Goal: Task Accomplishment & Management: Complete application form

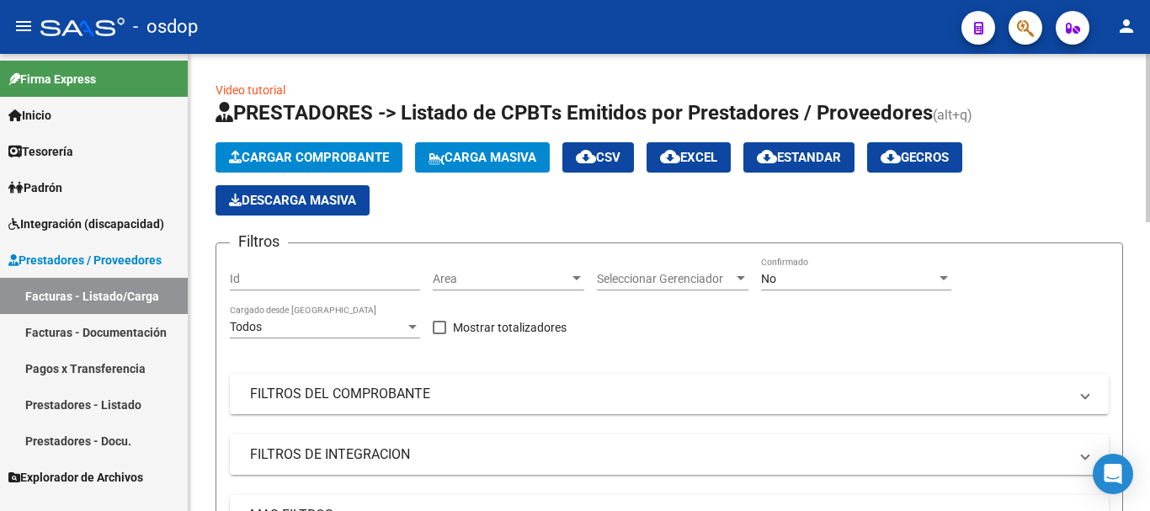
click at [328, 149] on button "Cargar Comprobante" at bounding box center [309, 157] width 187 height 30
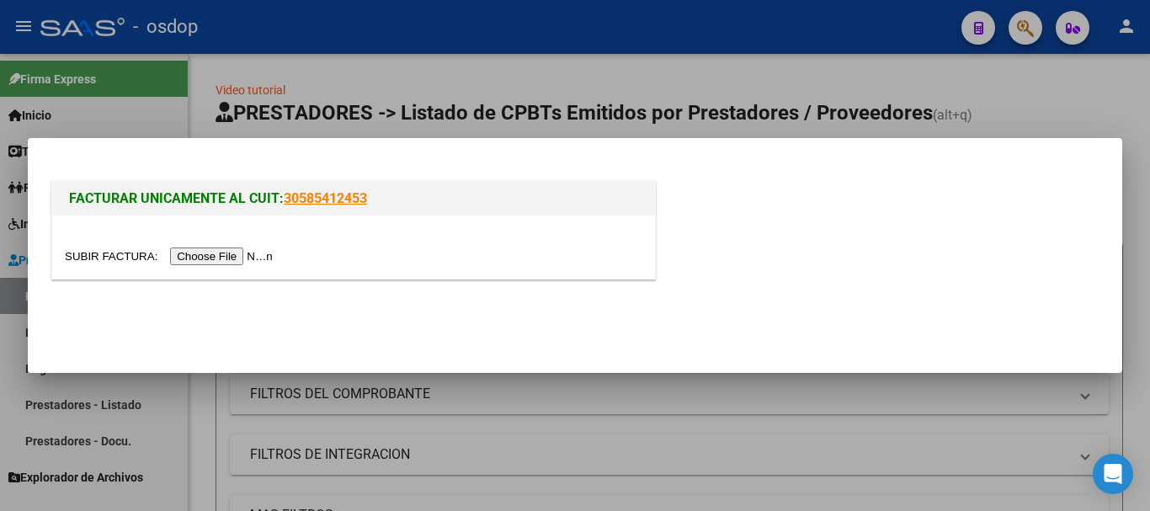
click at [246, 258] on input "file" at bounding box center [171, 257] width 213 height 18
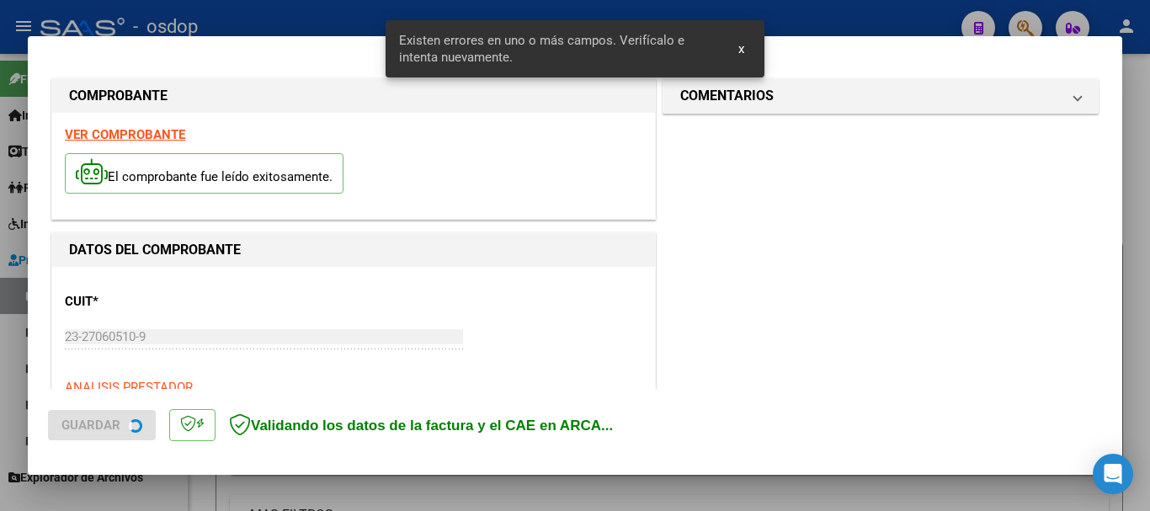
scroll to position [389, 0]
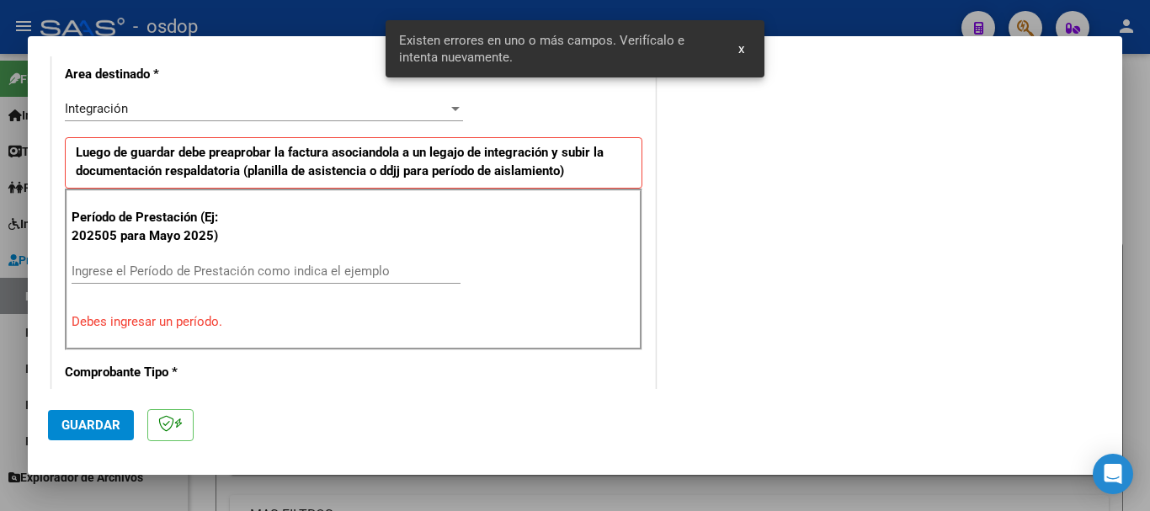
click at [161, 265] on input "Ingrese el Período de Prestación como indica el ejemplo" at bounding box center [266, 271] width 389 height 15
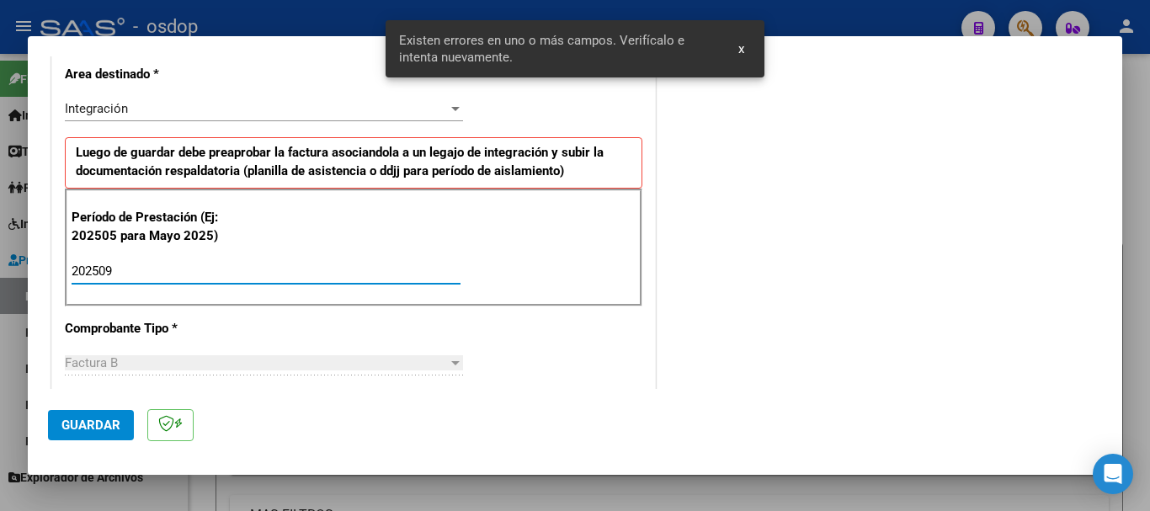
type input "202509"
click at [82, 418] on span "Guardar" at bounding box center [90, 425] width 59 height 15
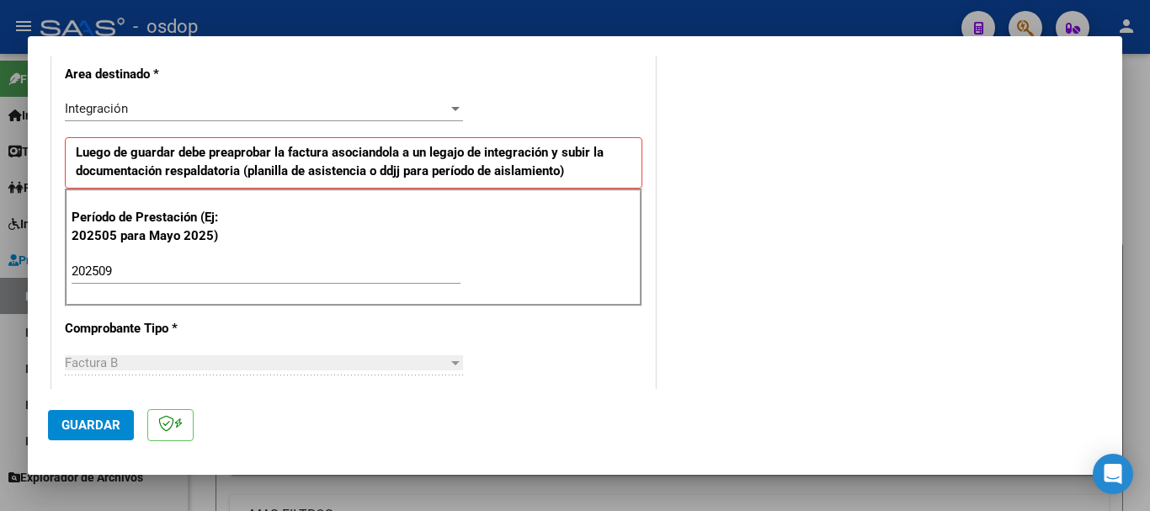
drag, startPoint x: 810, startPoint y: 296, endPoint x: 435, endPoint y: 368, distance: 382.3
click at [810, 296] on div "COMENTARIOS Comentarios De la Obra Social: Comentarios de la Obra Social (no vi…" at bounding box center [880, 465] width 443 height 1559
click at [73, 413] on button "Guardar" at bounding box center [91, 425] width 86 height 30
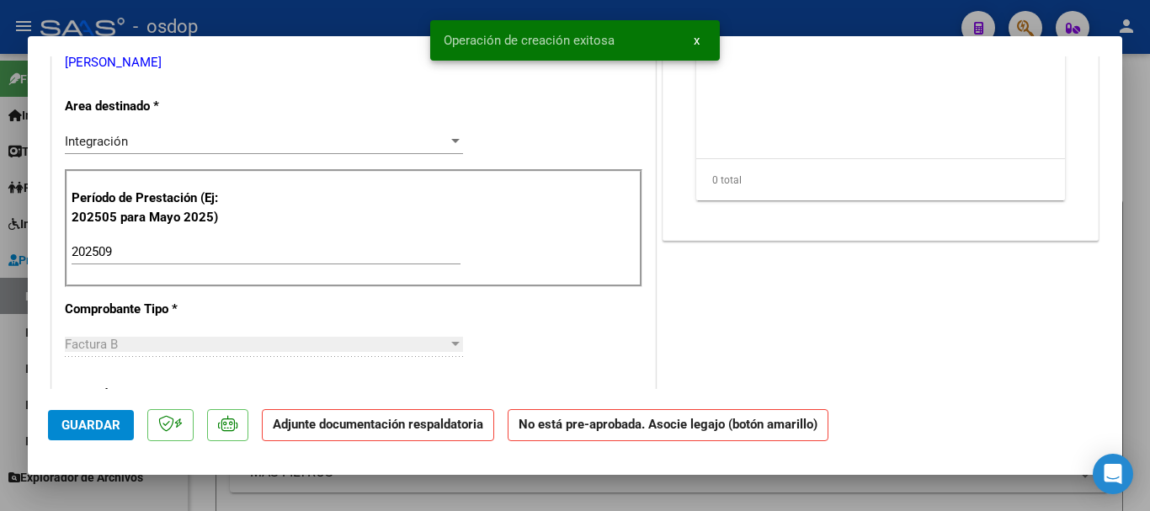
scroll to position [0, 0]
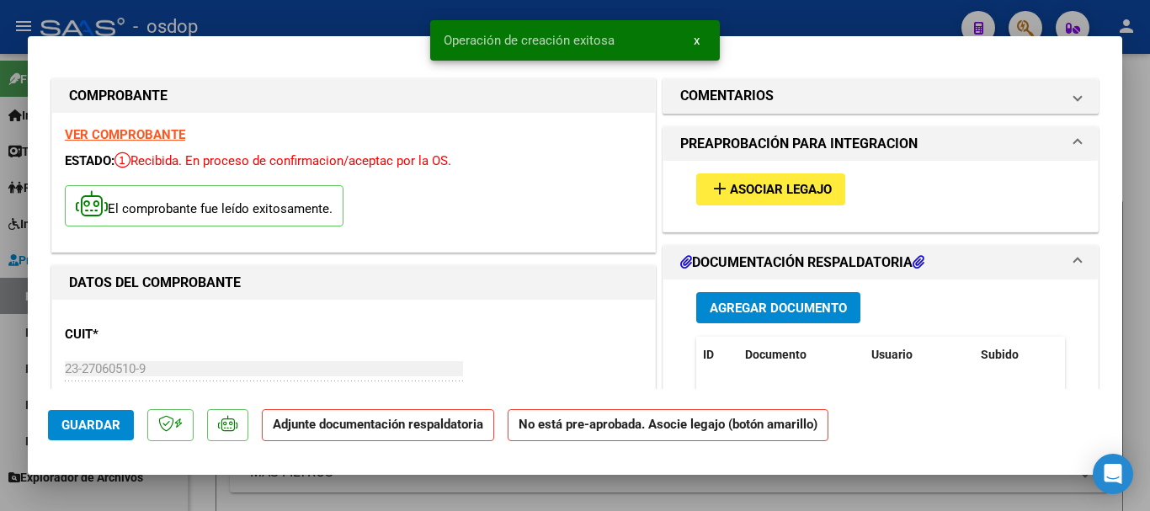
click at [792, 200] on button "add Asociar Legajo" at bounding box center [770, 188] width 149 height 31
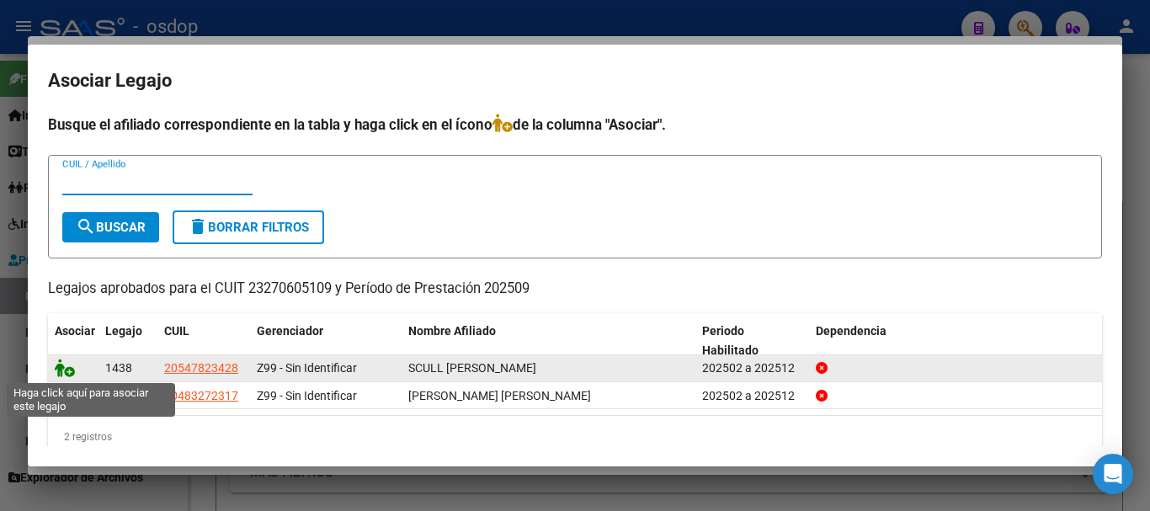
click at [64, 373] on icon at bounding box center [65, 368] width 20 height 19
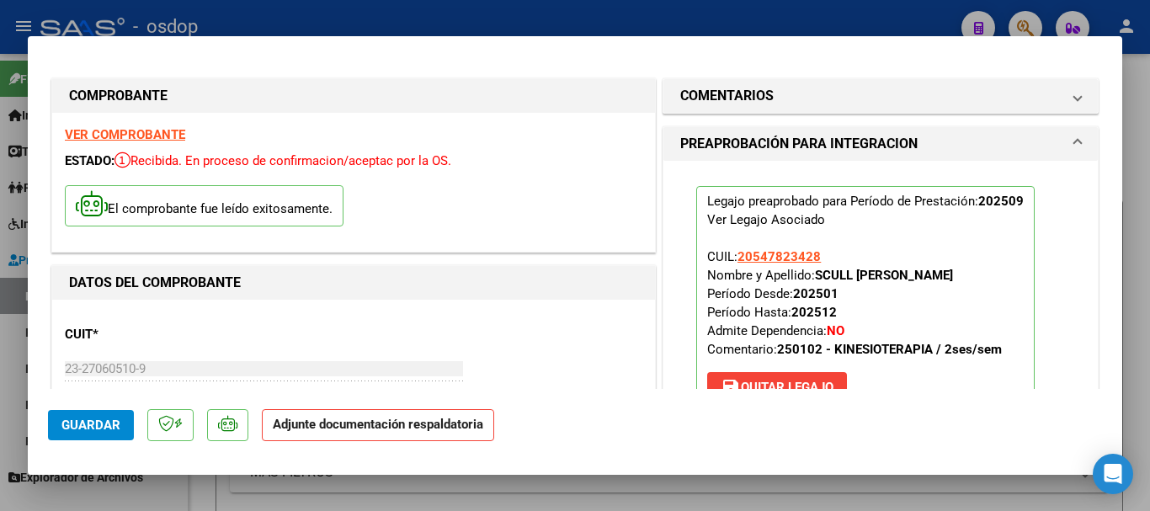
scroll to position [168, 0]
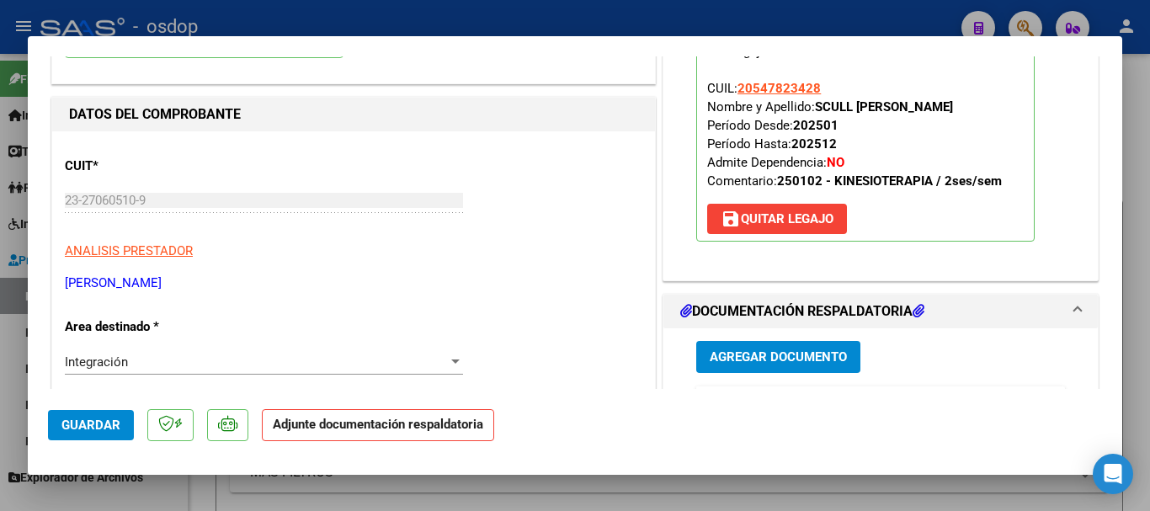
click at [811, 355] on span "Agregar Documento" at bounding box center [778, 357] width 137 height 15
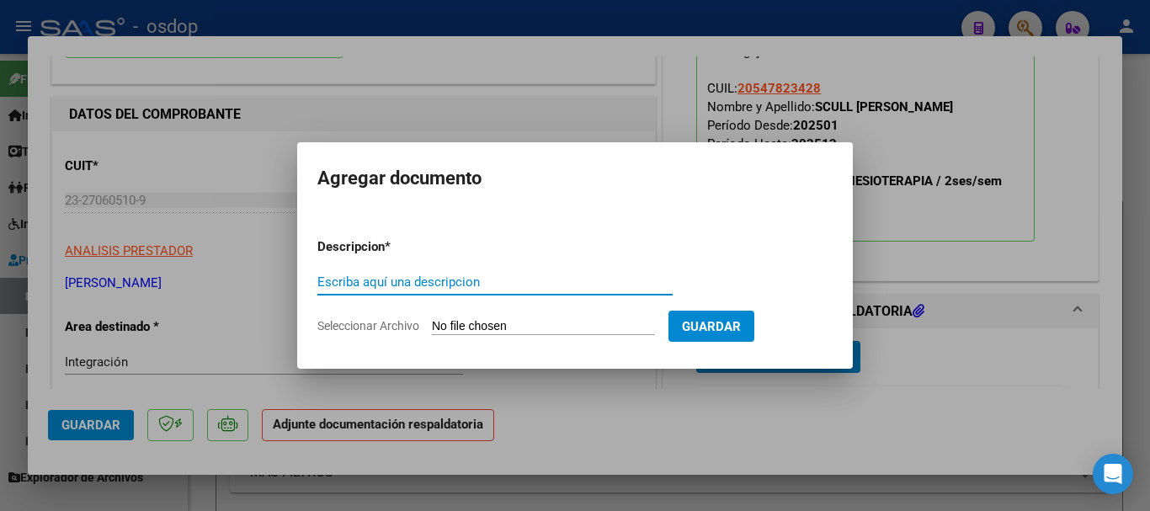
click at [403, 281] on input "Escriba aquí una descripcion" at bounding box center [494, 282] width 355 height 15
type input "a"
type input "Asistencia"
click at [449, 329] on input "Seleccionar Archivo" at bounding box center [543, 327] width 223 height 16
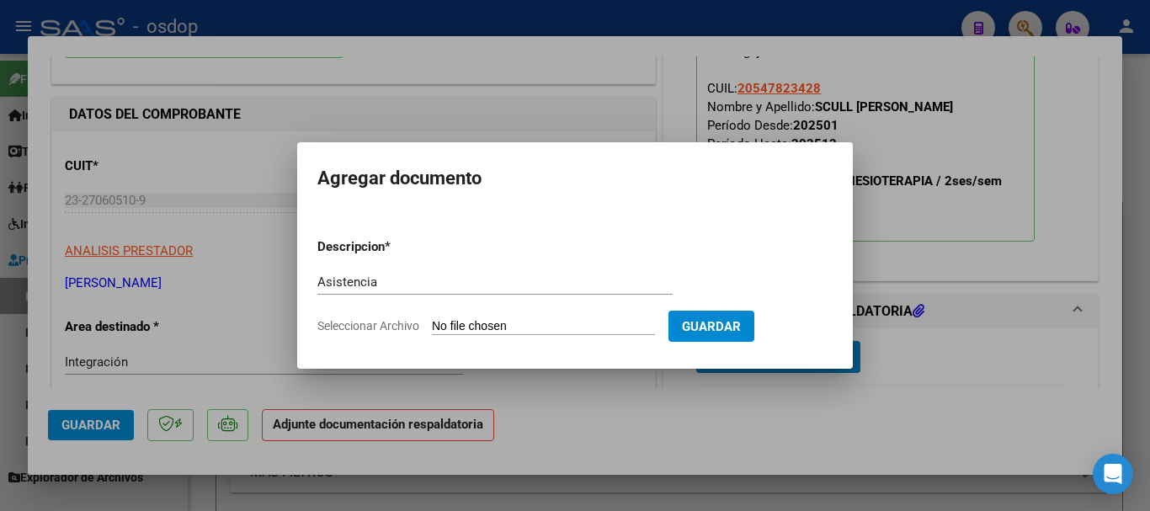
type input "C:\fakepath\[PERSON_NAME].pdf"
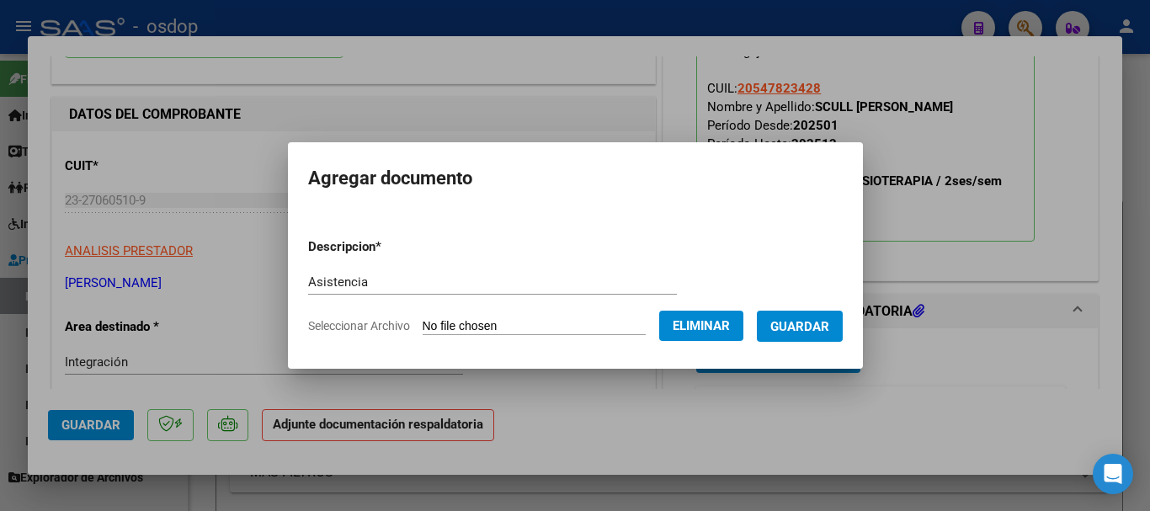
click at [804, 328] on span "Guardar" at bounding box center [800, 326] width 59 height 15
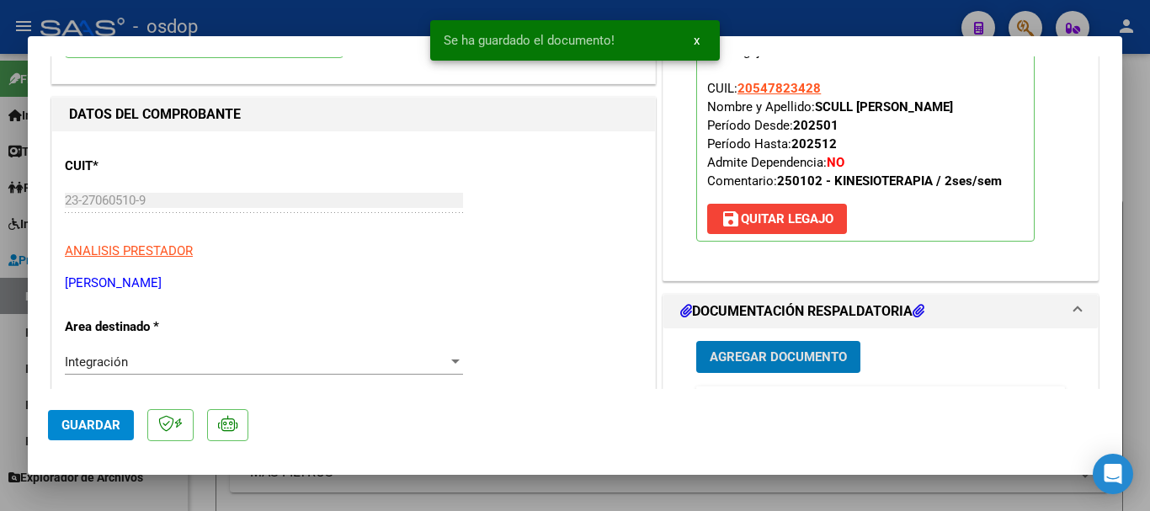
click at [107, 413] on button "Guardar" at bounding box center [91, 425] width 86 height 30
click at [1149, 340] on div at bounding box center [575, 255] width 1150 height 511
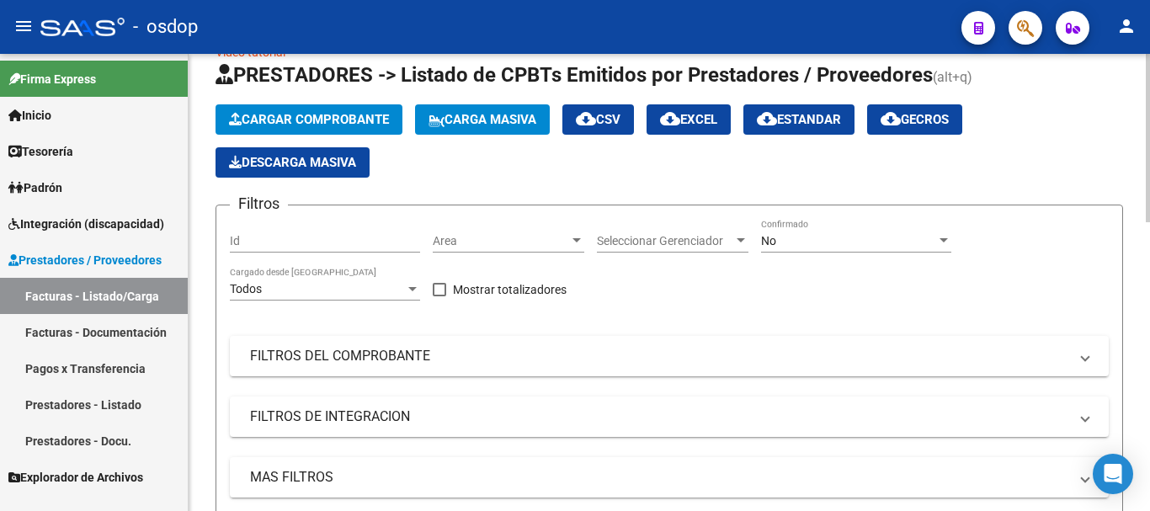
scroll to position [0, 0]
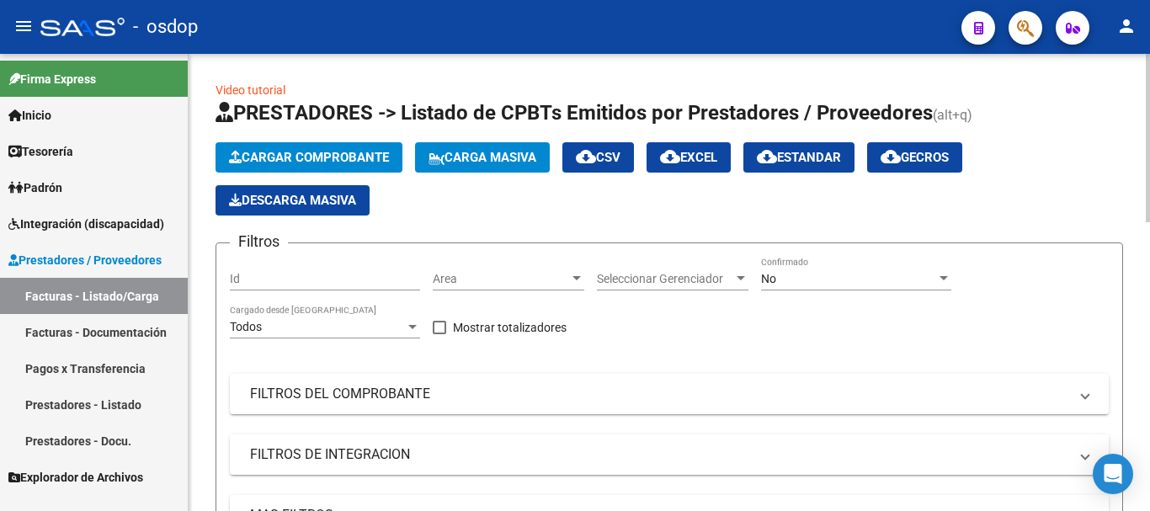
click at [265, 155] on span "Cargar Comprobante" at bounding box center [309, 157] width 160 height 15
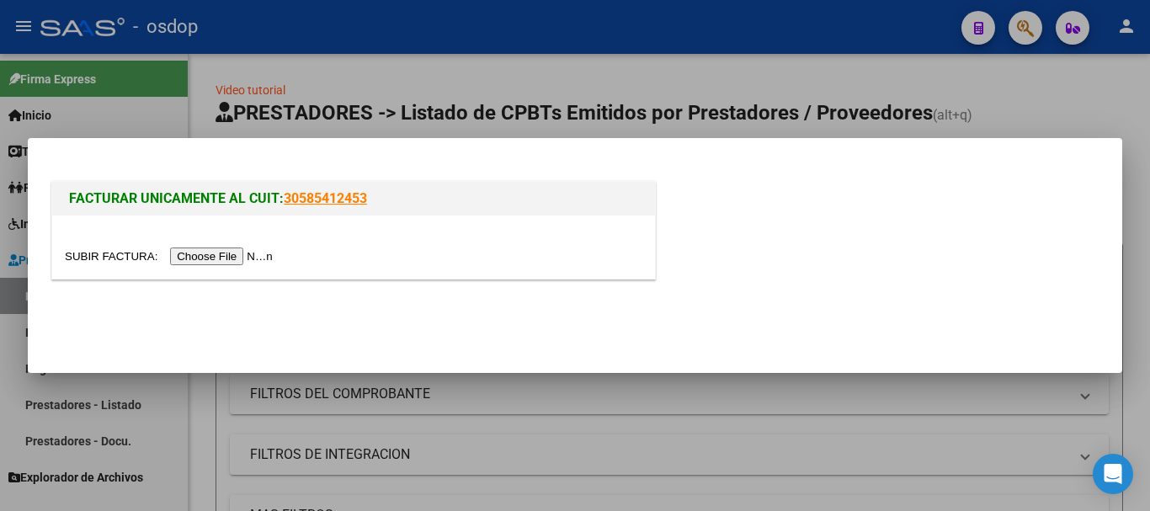
click at [221, 251] on input "file" at bounding box center [171, 257] width 213 height 18
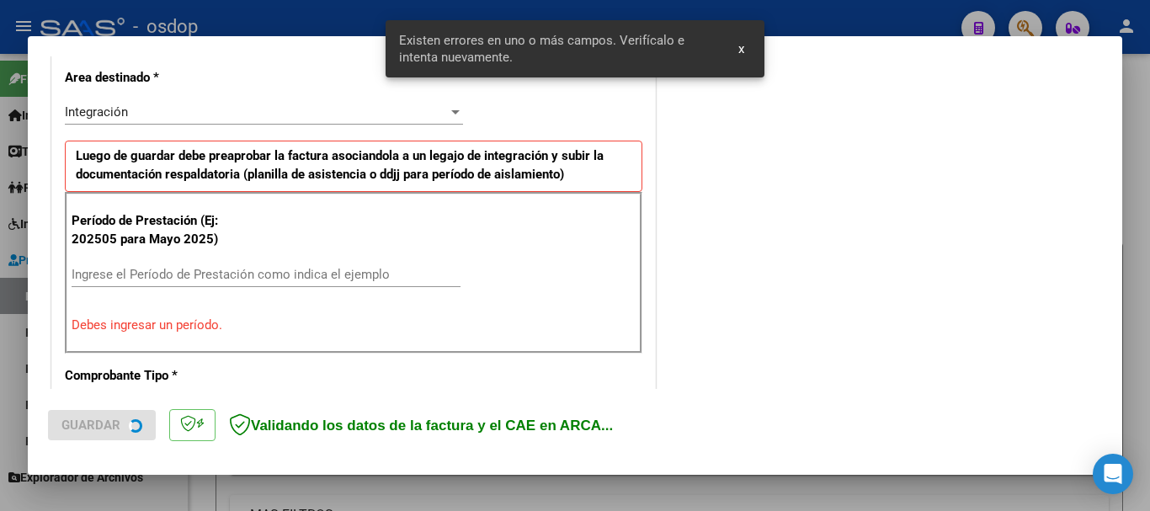
scroll to position [389, 0]
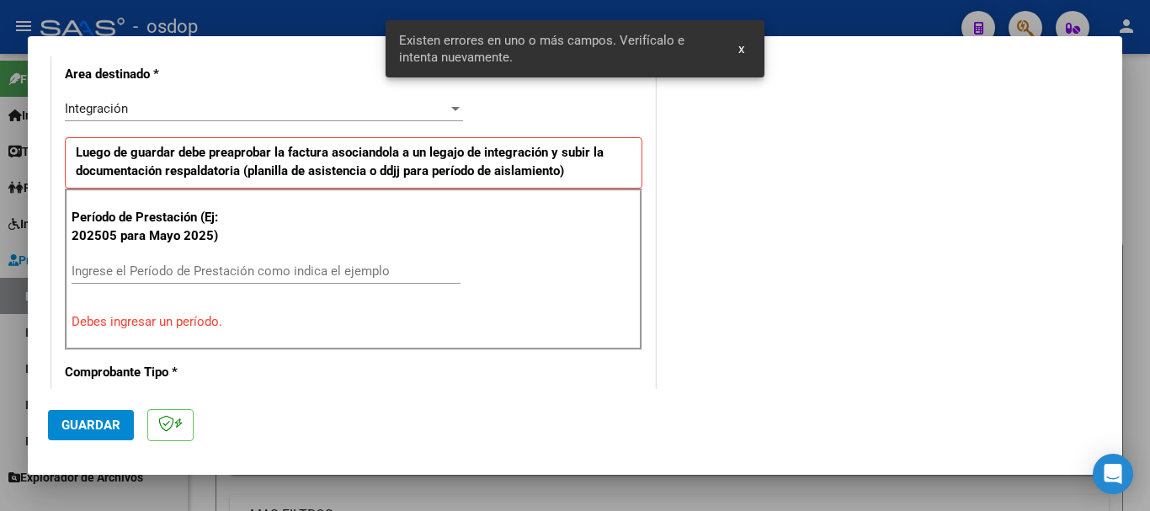
click at [105, 269] on input "Ingrese el Período de Prestación como indica el ejemplo" at bounding box center [266, 271] width 389 height 15
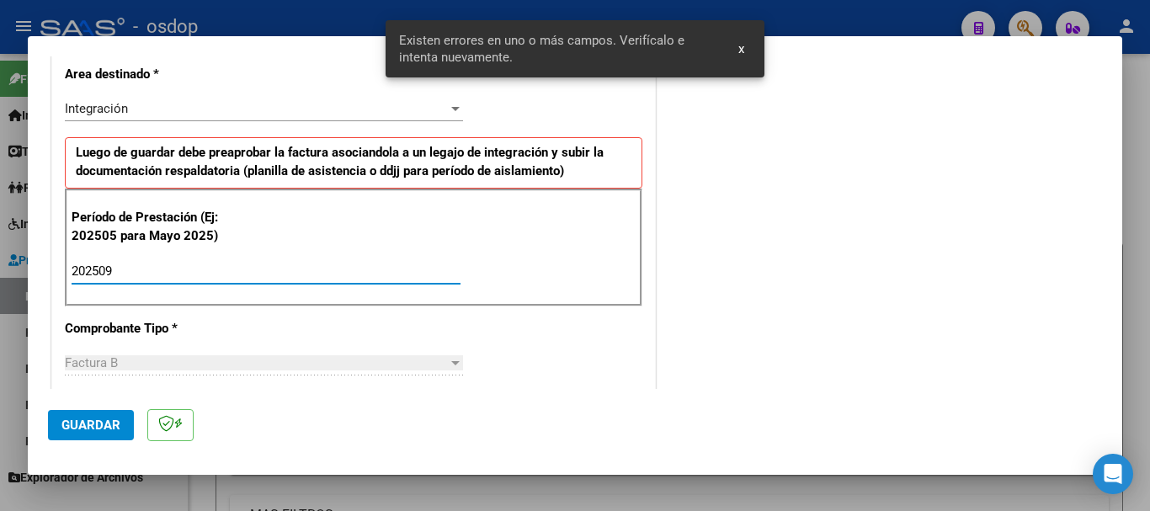
type input "202509"
click at [113, 429] on span "Guardar" at bounding box center [90, 425] width 59 height 15
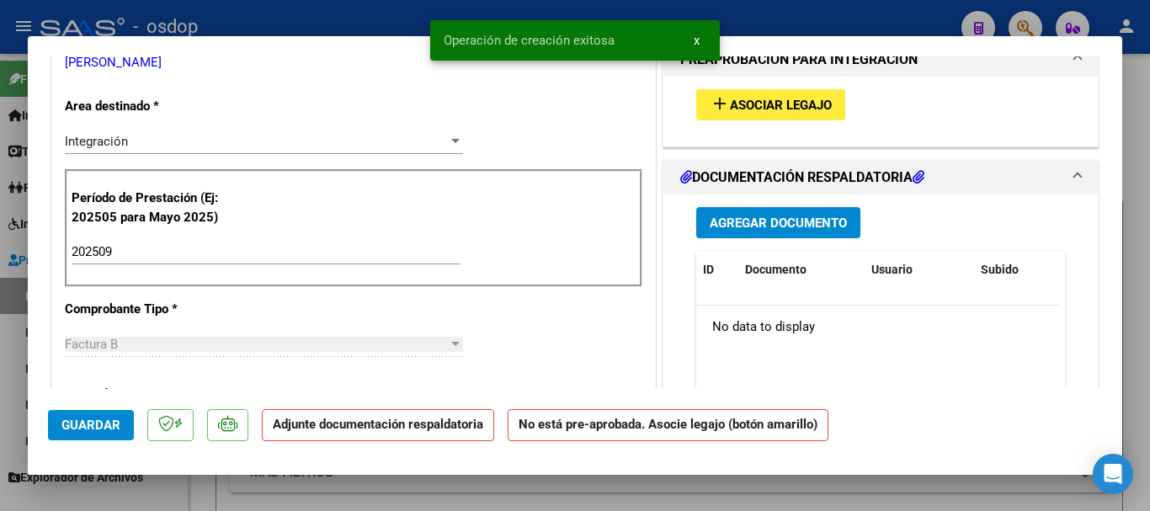
scroll to position [0, 0]
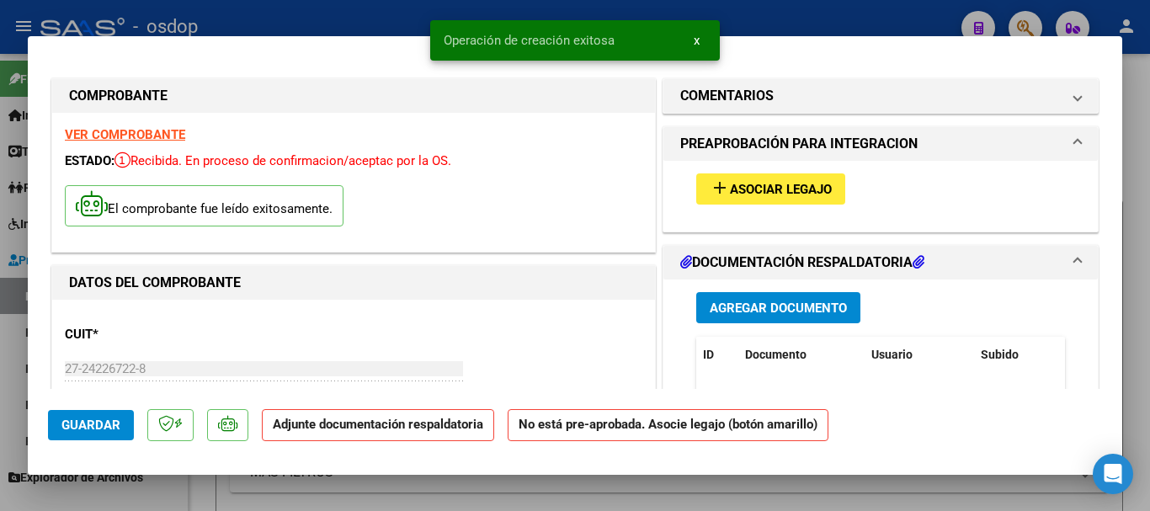
click at [784, 199] on button "add Asociar Legajo" at bounding box center [770, 188] width 149 height 31
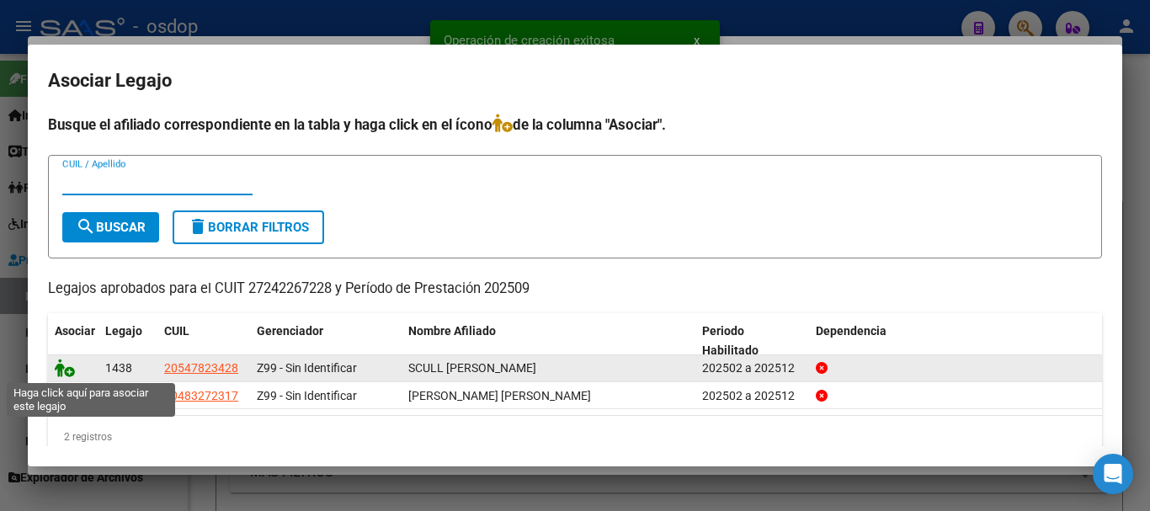
click at [66, 371] on icon at bounding box center [65, 368] width 20 height 19
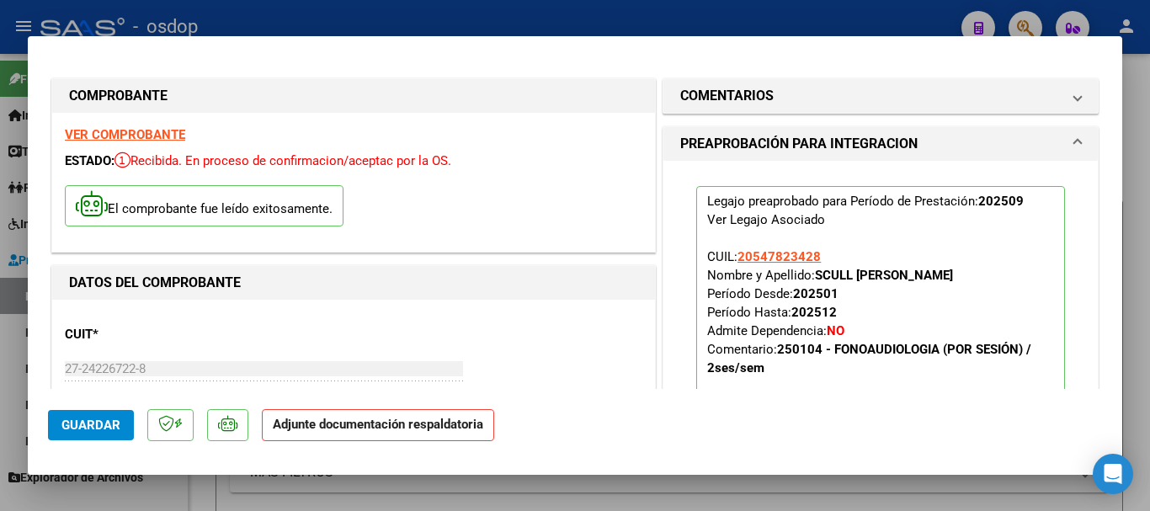
scroll to position [337, 0]
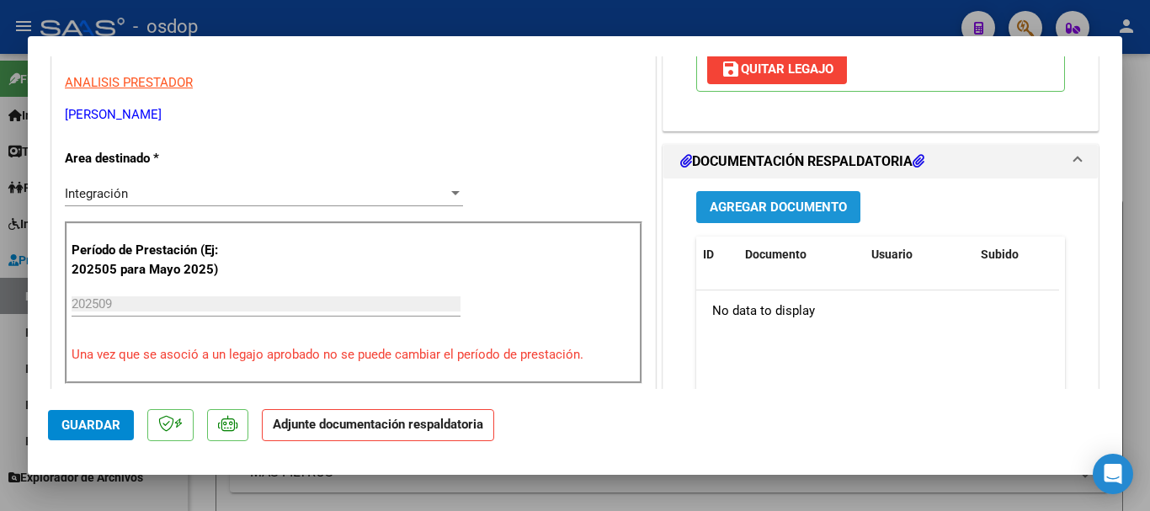
click at [781, 200] on span "Agregar Documento" at bounding box center [778, 207] width 137 height 15
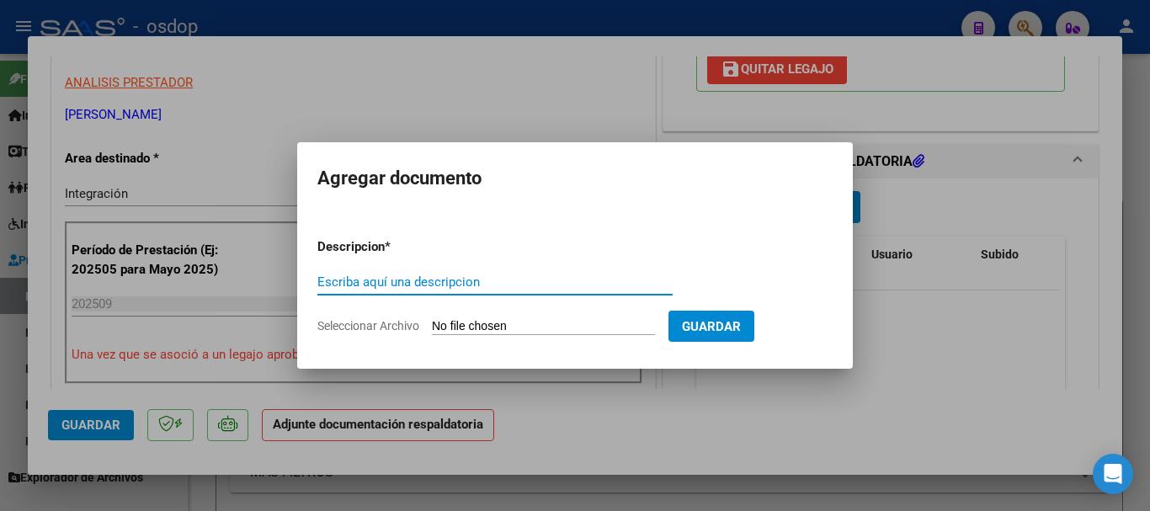
click at [376, 275] on input "Escriba aquí una descripcion" at bounding box center [494, 282] width 355 height 15
type input "Asistencia"
click at [484, 330] on input "Seleccionar Archivo" at bounding box center [543, 327] width 223 height 16
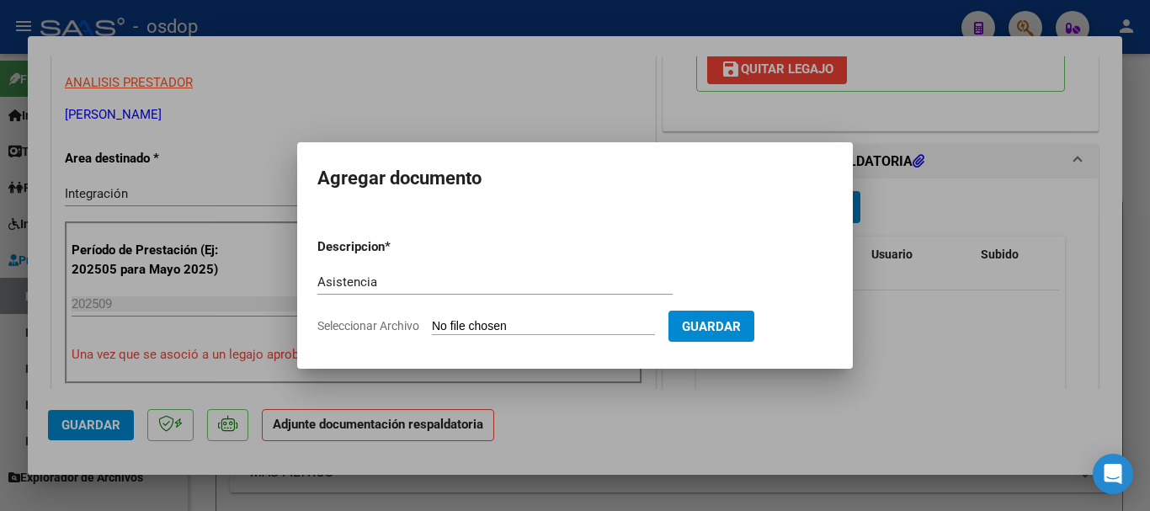
type input "C:\fakepath\rico asist.pdf"
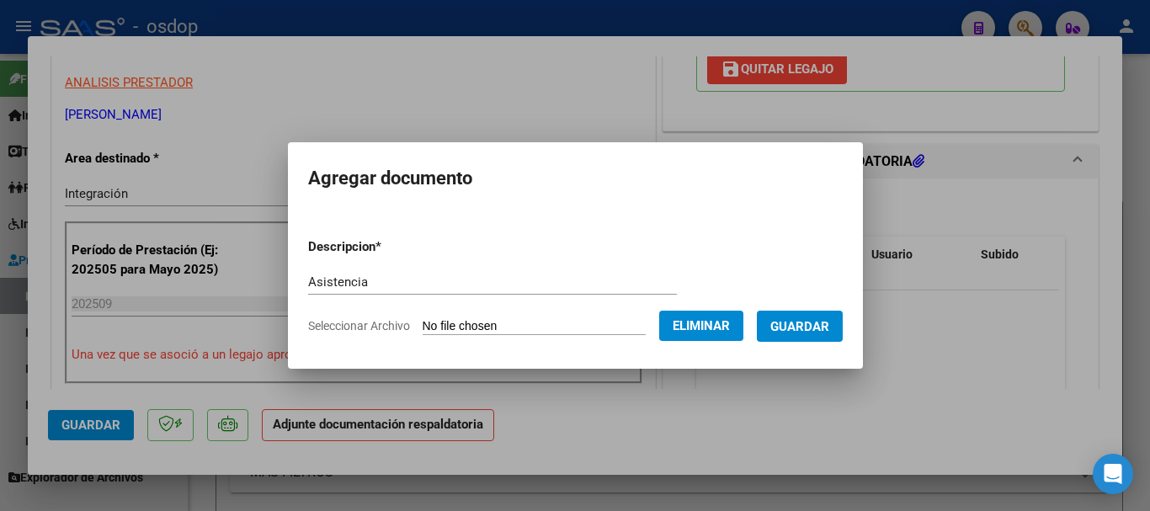
click at [792, 327] on span "Guardar" at bounding box center [800, 326] width 59 height 15
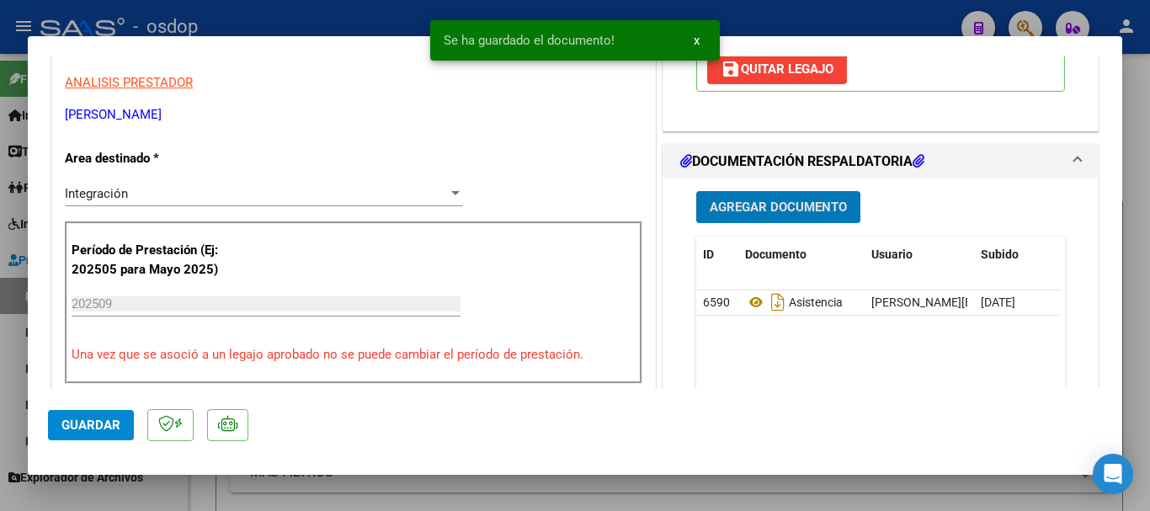
click at [125, 426] on button "Guardar" at bounding box center [91, 425] width 86 height 30
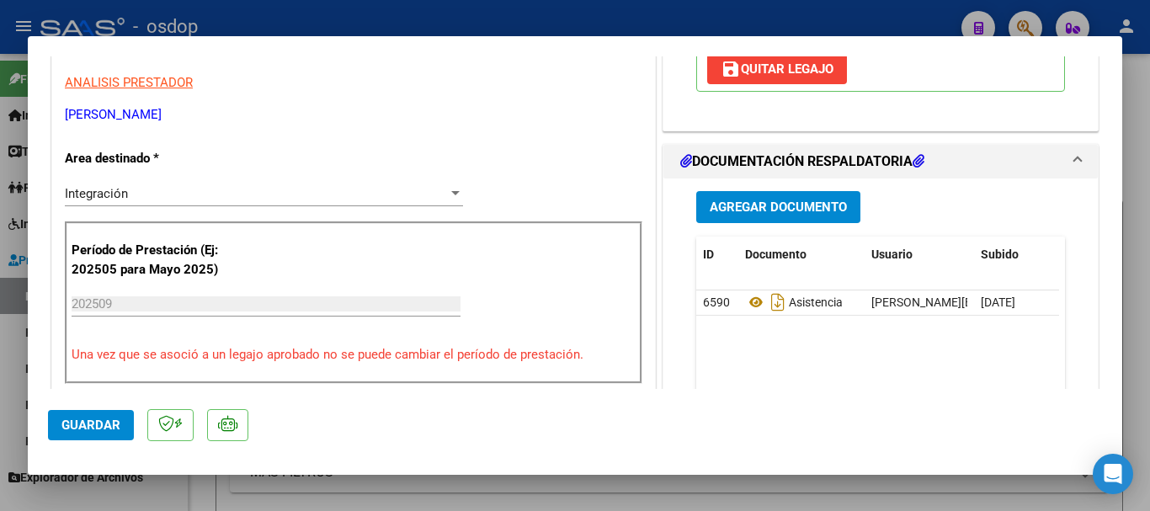
click at [1137, 375] on div at bounding box center [575, 255] width 1150 height 511
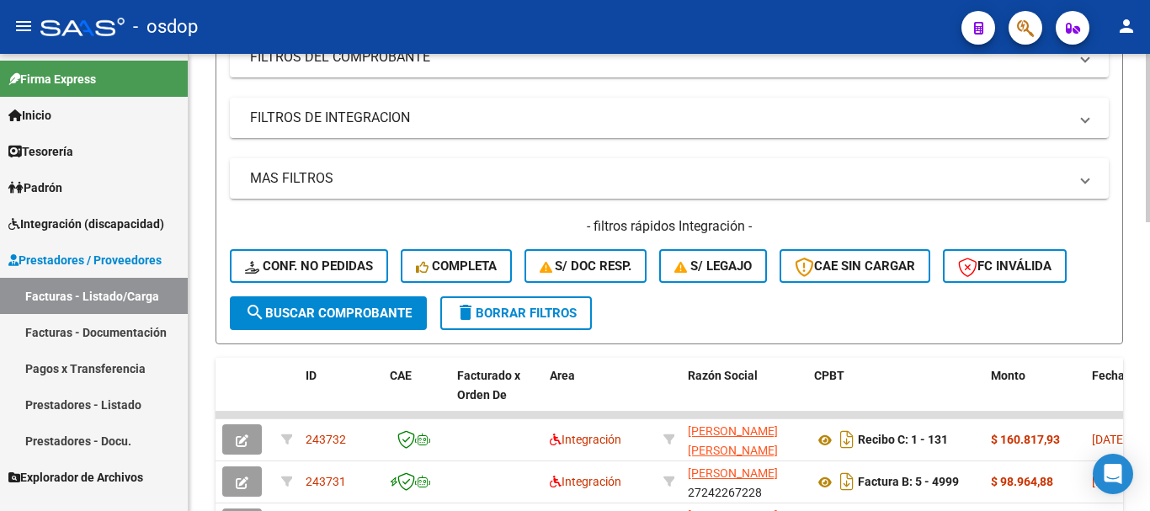
scroll to position [0, 0]
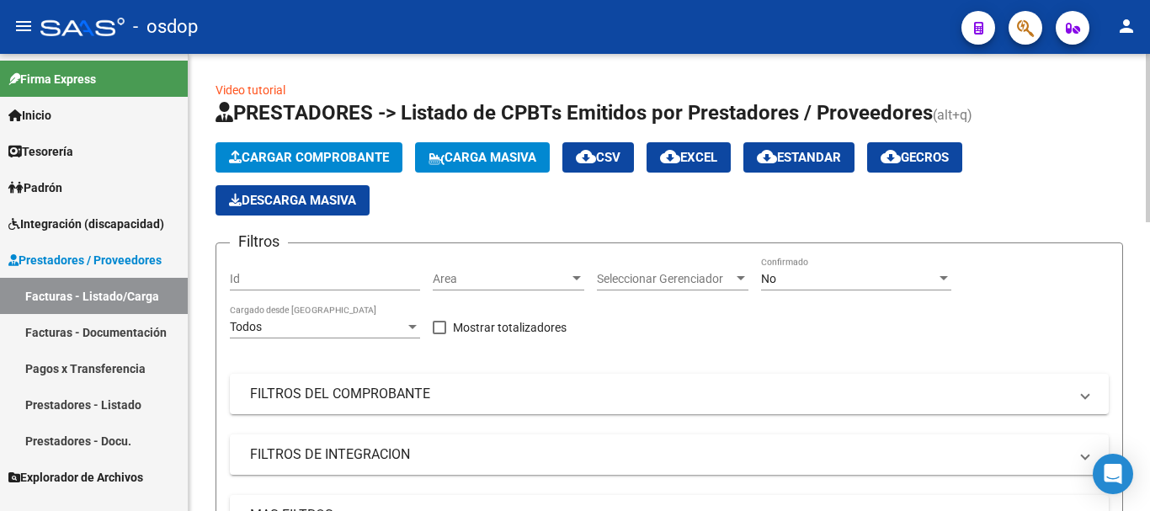
click at [256, 151] on span "Cargar Comprobante" at bounding box center [309, 157] width 160 height 15
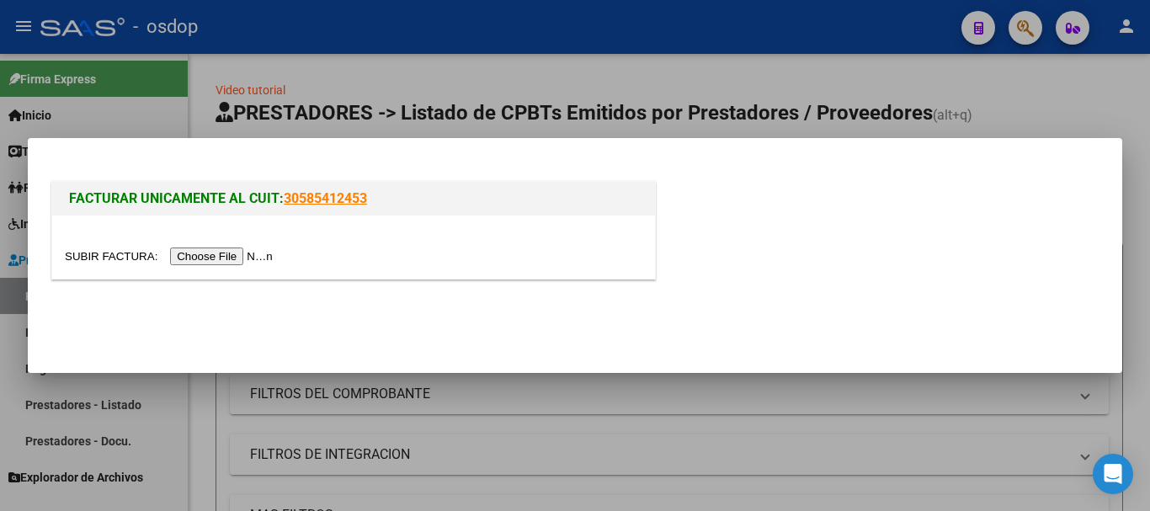
click at [217, 258] on input "file" at bounding box center [171, 257] width 213 height 18
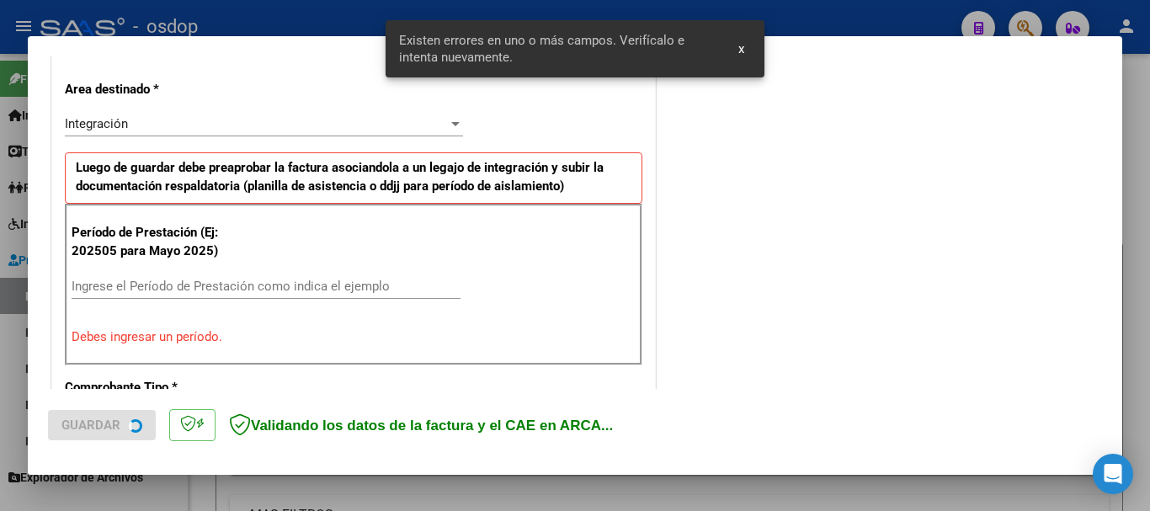
scroll to position [389, 0]
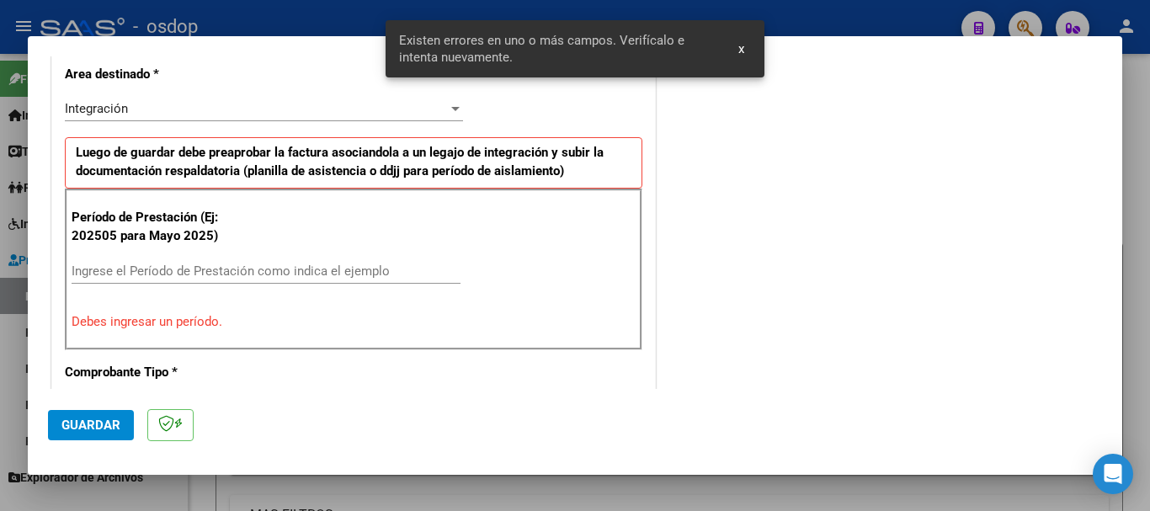
click at [145, 252] on div "Período de Prestación (Ej: 202505 para [DATE]) Ingrese el Período de Prestación…" at bounding box center [354, 270] width 578 height 162
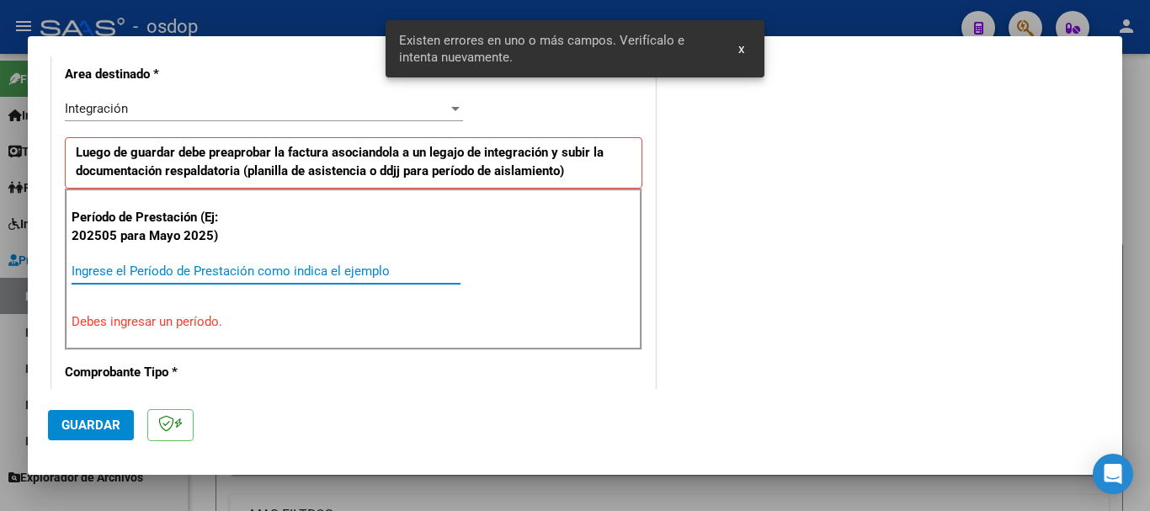
click at [142, 264] on input "Ingrese el Período de Prestación como indica el ejemplo" at bounding box center [266, 271] width 389 height 15
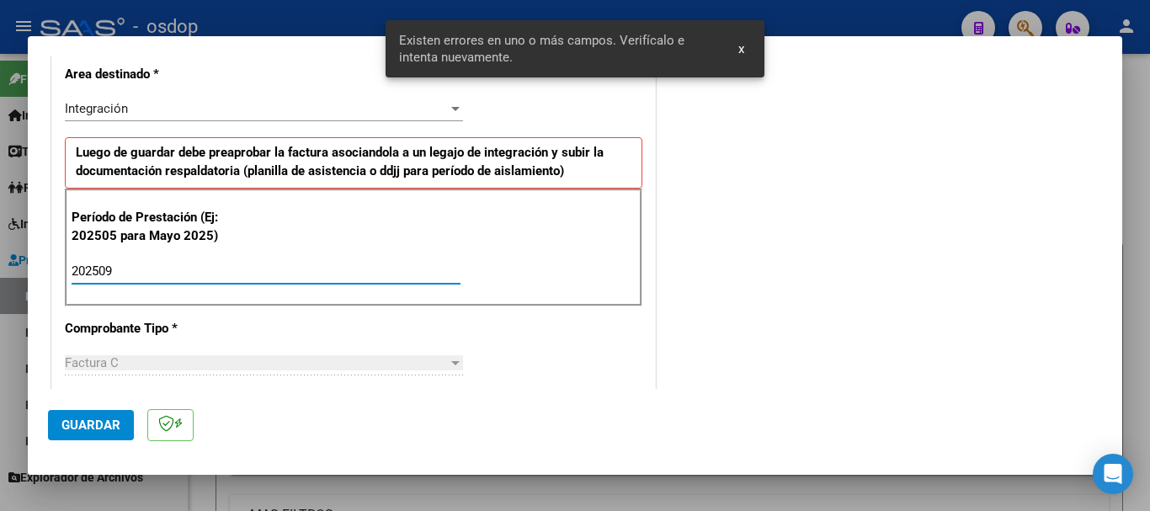
type input "202509"
click at [94, 430] on span "Guardar" at bounding box center [90, 425] width 59 height 15
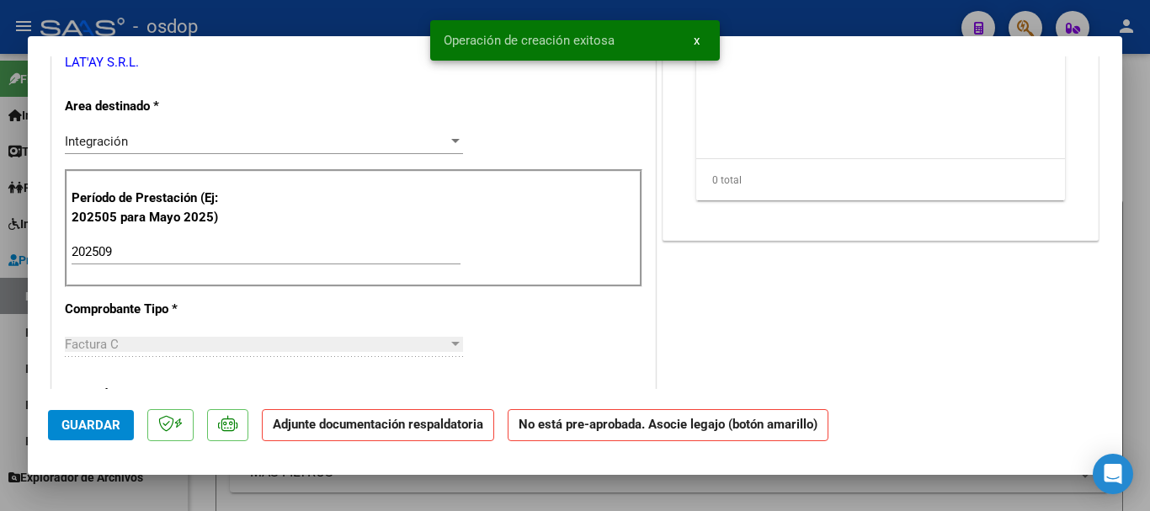
scroll to position [0, 0]
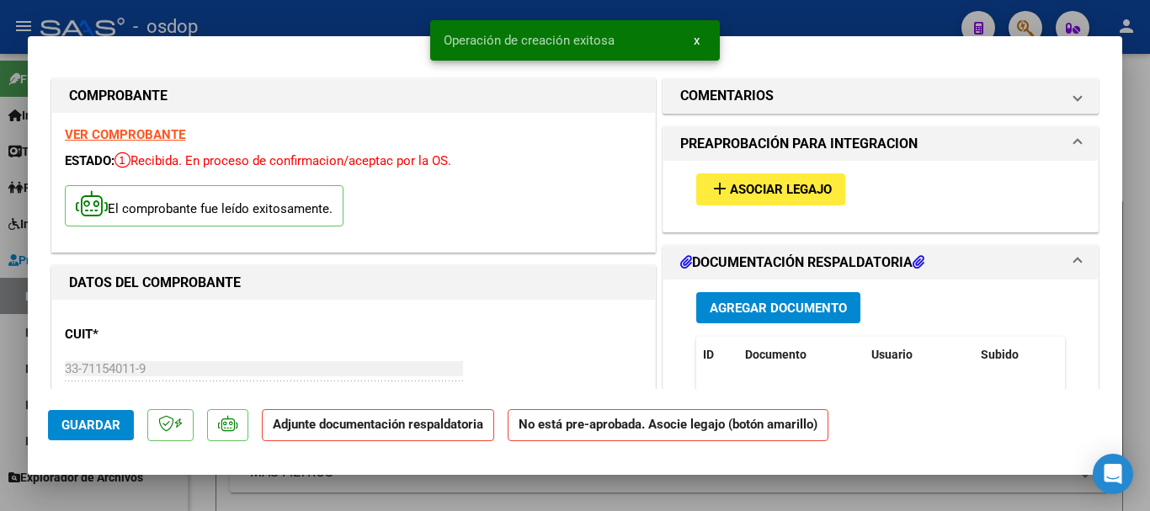
click at [710, 192] on mat-icon "add" at bounding box center [720, 189] width 20 height 20
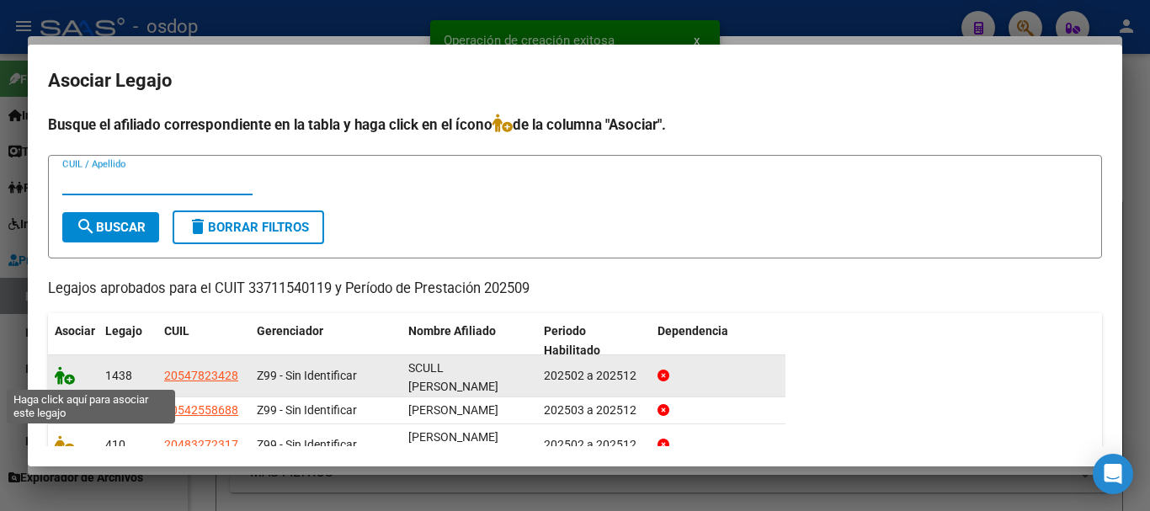
click at [67, 377] on icon at bounding box center [65, 375] width 20 height 19
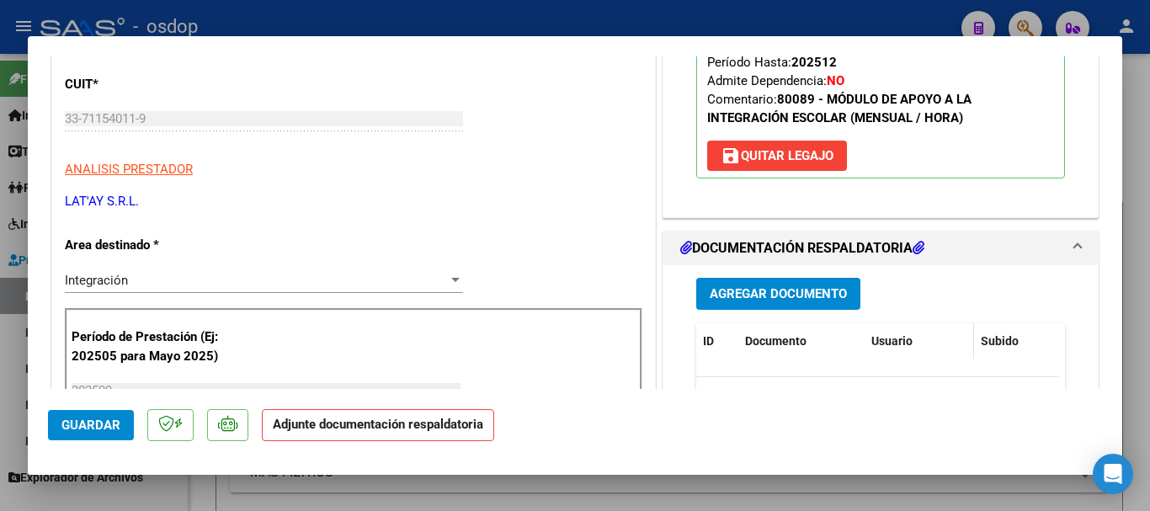
scroll to position [253, 0]
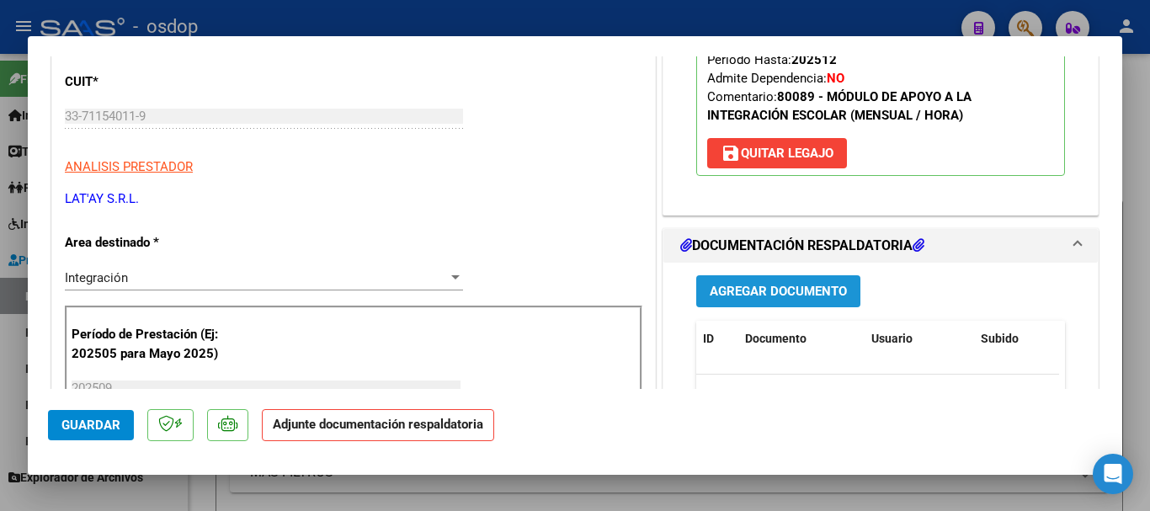
click at [774, 306] on button "Agregar Documento" at bounding box center [778, 290] width 164 height 31
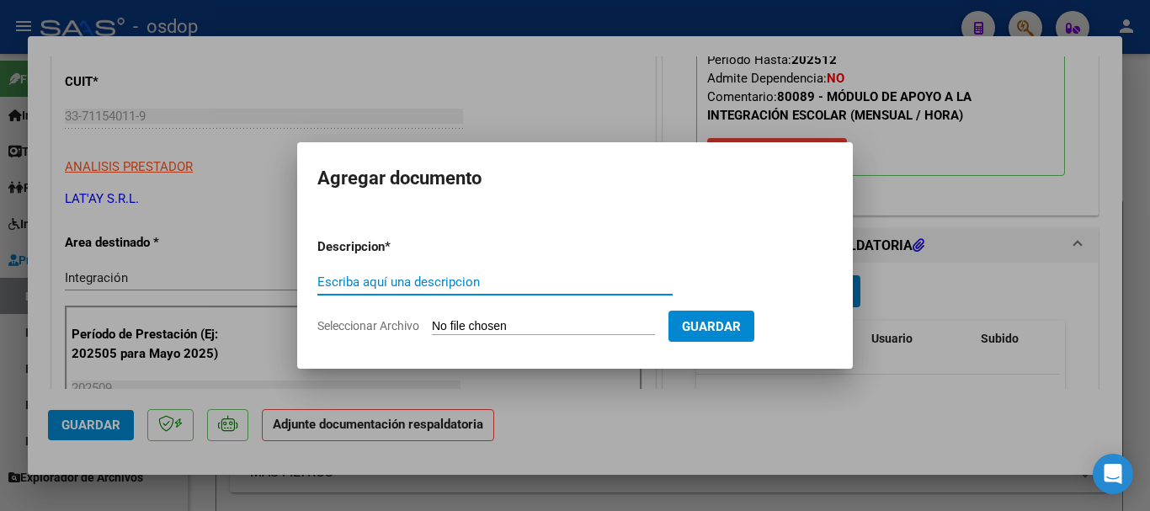
click at [408, 284] on input "Escriba aquí una descripcion" at bounding box center [494, 282] width 355 height 15
type input "Asistencia"
click at [522, 328] on input "Seleccionar Archivo" at bounding box center [543, 327] width 223 height 16
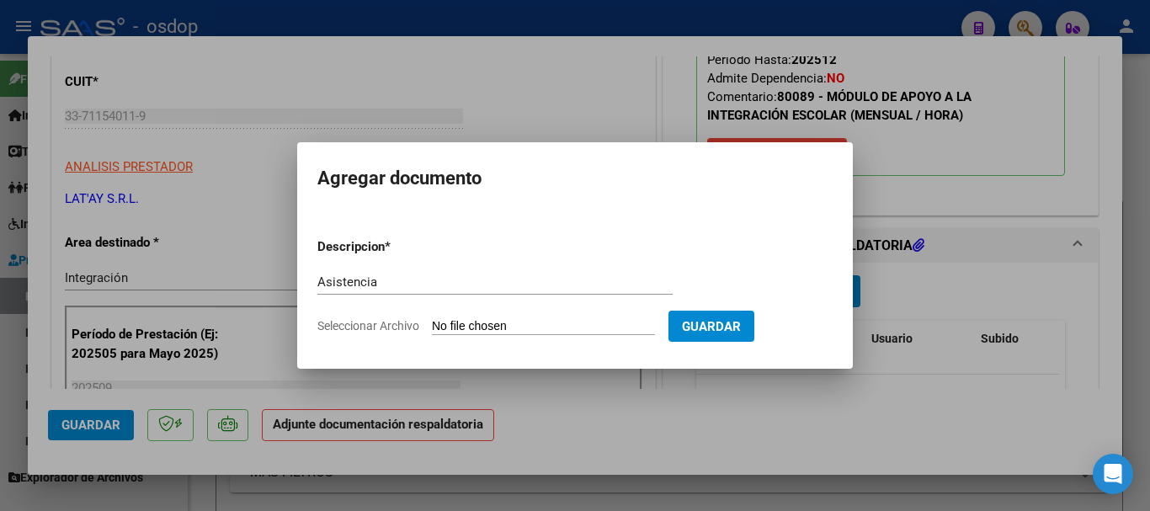
type input "C:\fakepath\latay asist.pdf"
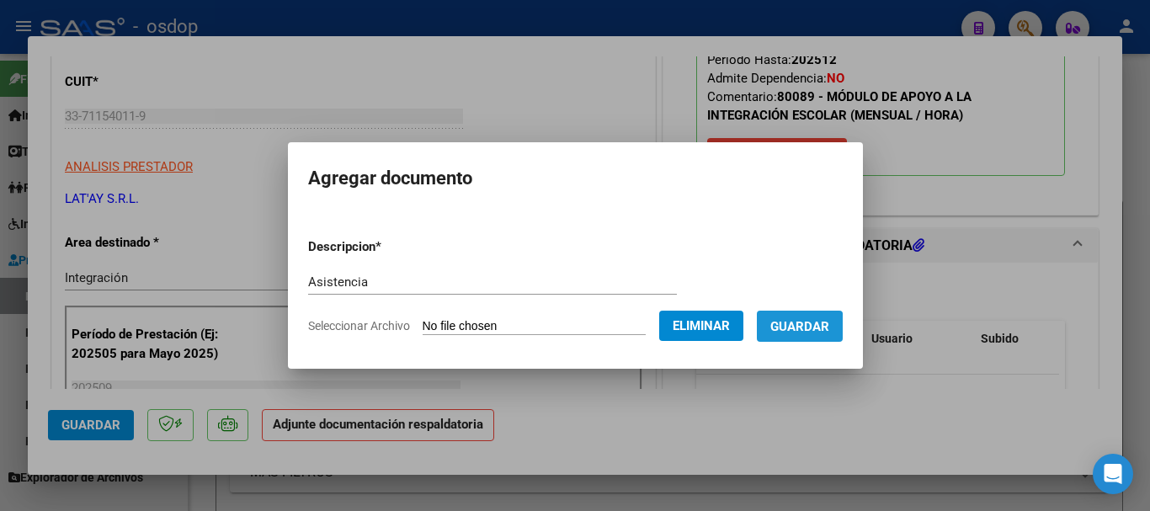
click at [792, 333] on span "Guardar" at bounding box center [800, 326] width 59 height 15
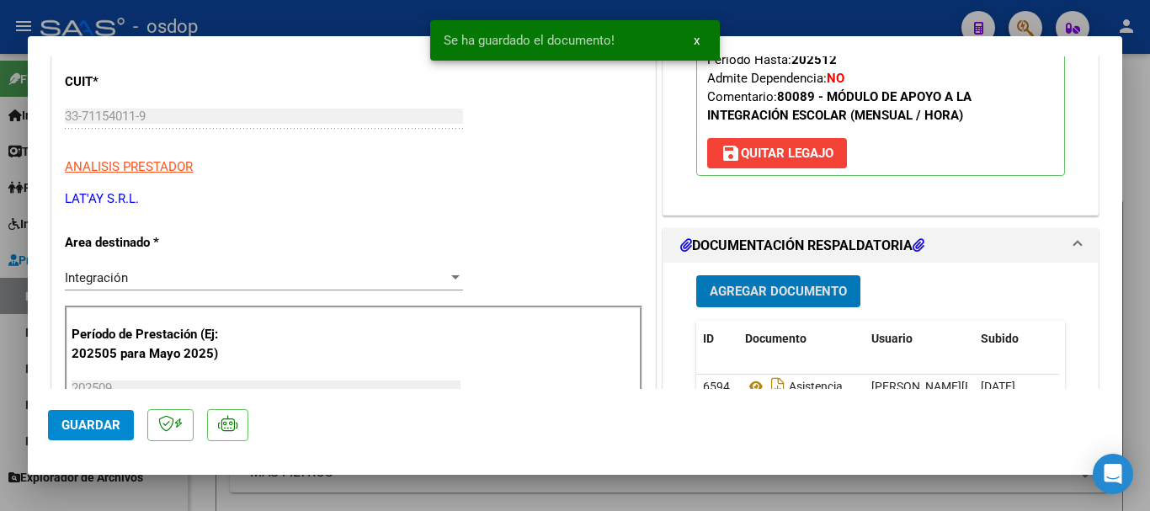
click at [100, 423] on span "Guardar" at bounding box center [90, 425] width 59 height 15
click at [1143, 470] on div at bounding box center [575, 255] width 1150 height 511
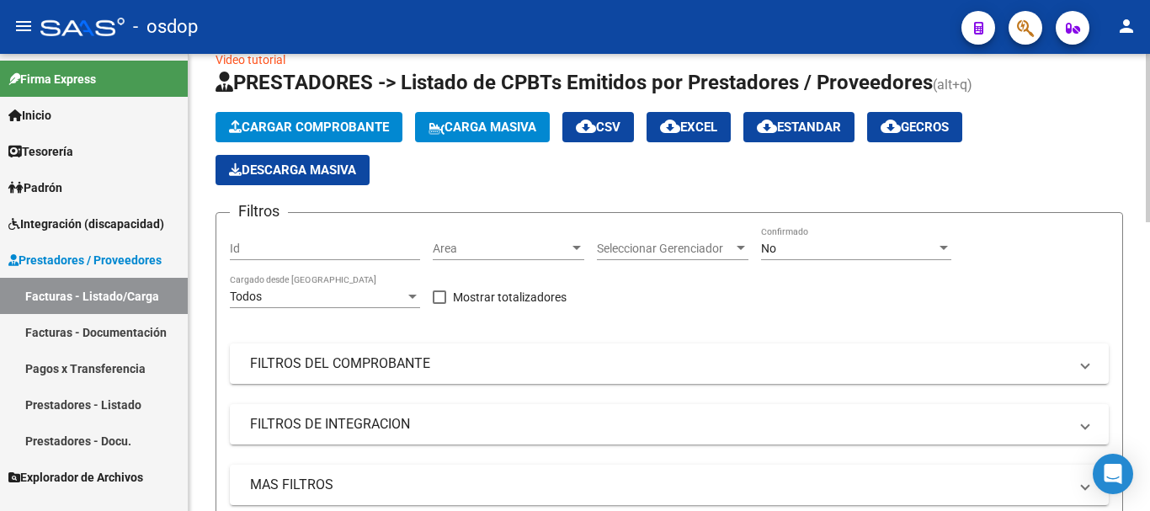
scroll to position [0, 0]
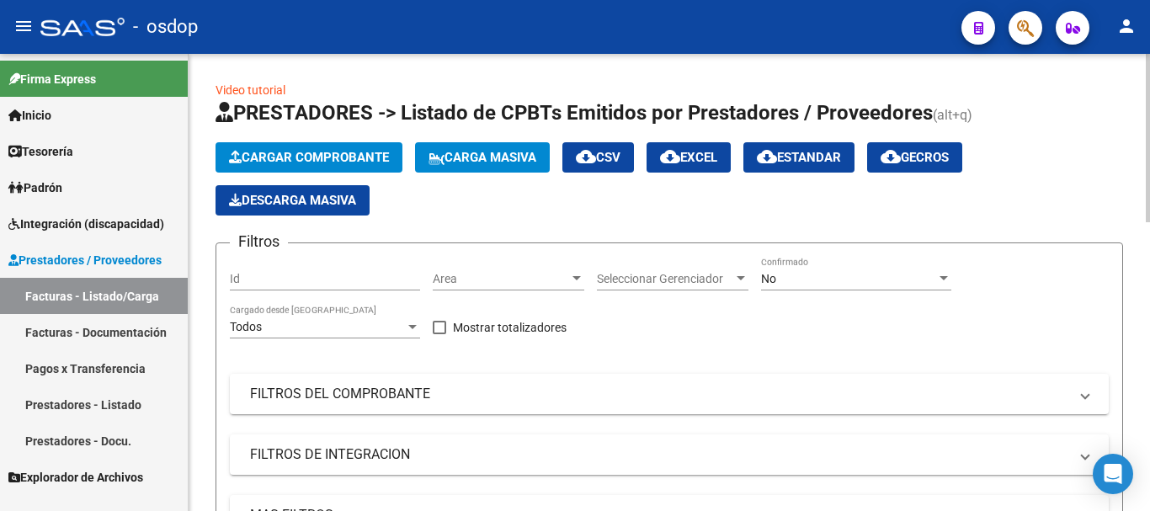
click at [296, 146] on button "Cargar Comprobante" at bounding box center [309, 157] width 187 height 30
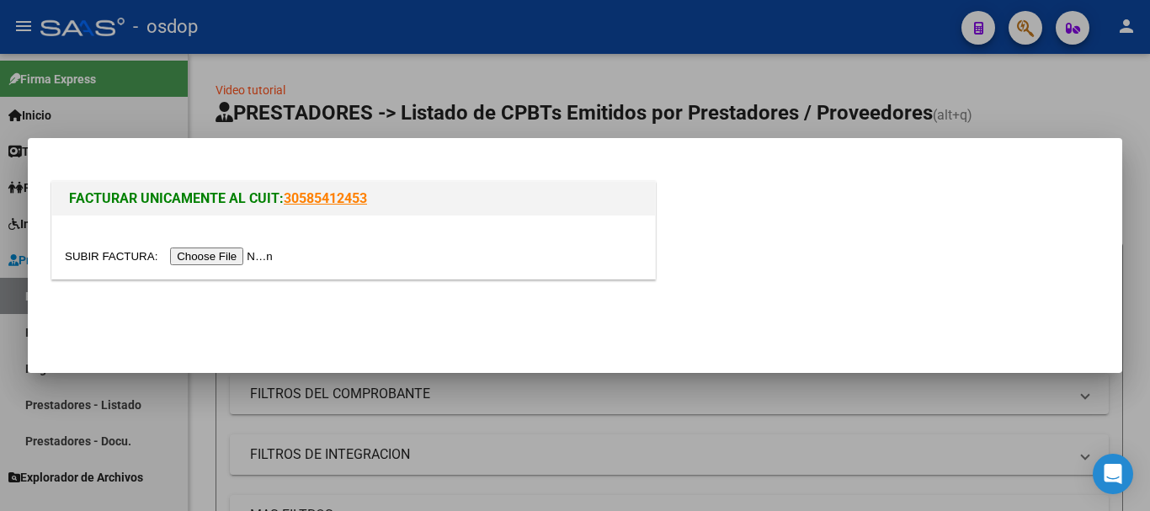
click at [240, 264] on input "file" at bounding box center [171, 257] width 213 height 18
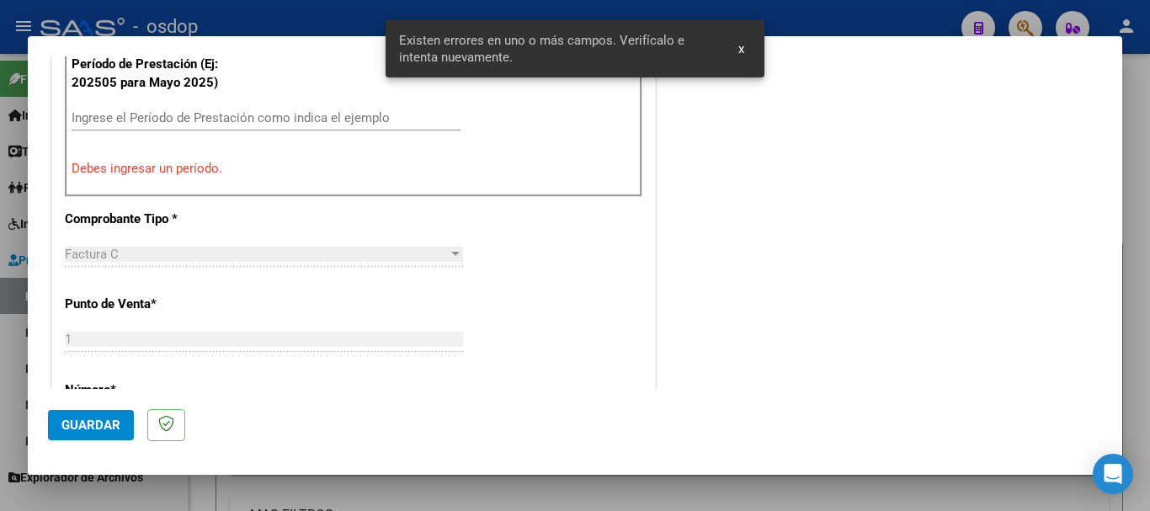
scroll to position [458, 0]
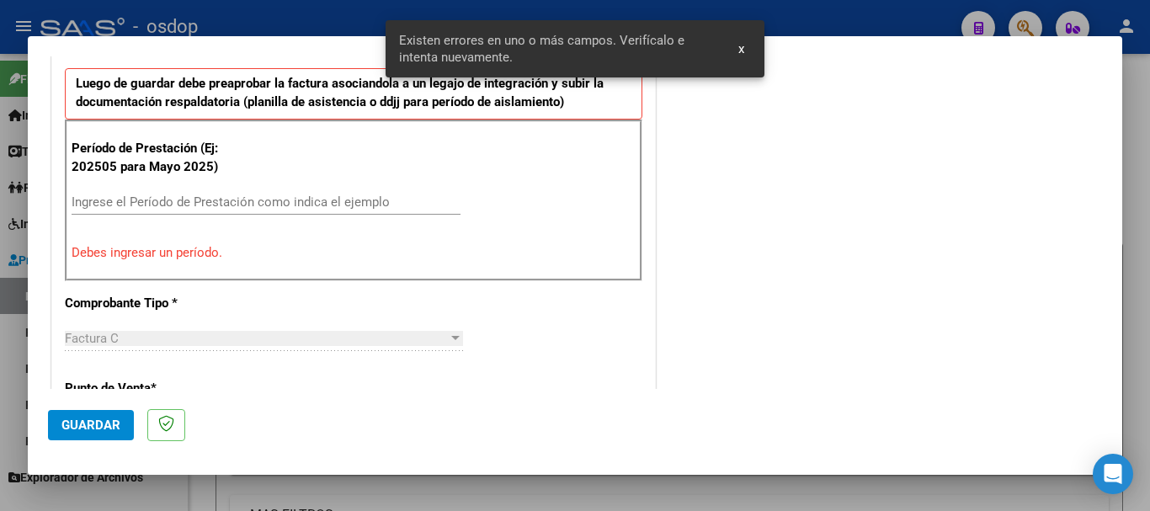
click at [109, 203] on input "Ingrese el Período de Prestación como indica el ejemplo" at bounding box center [266, 202] width 389 height 15
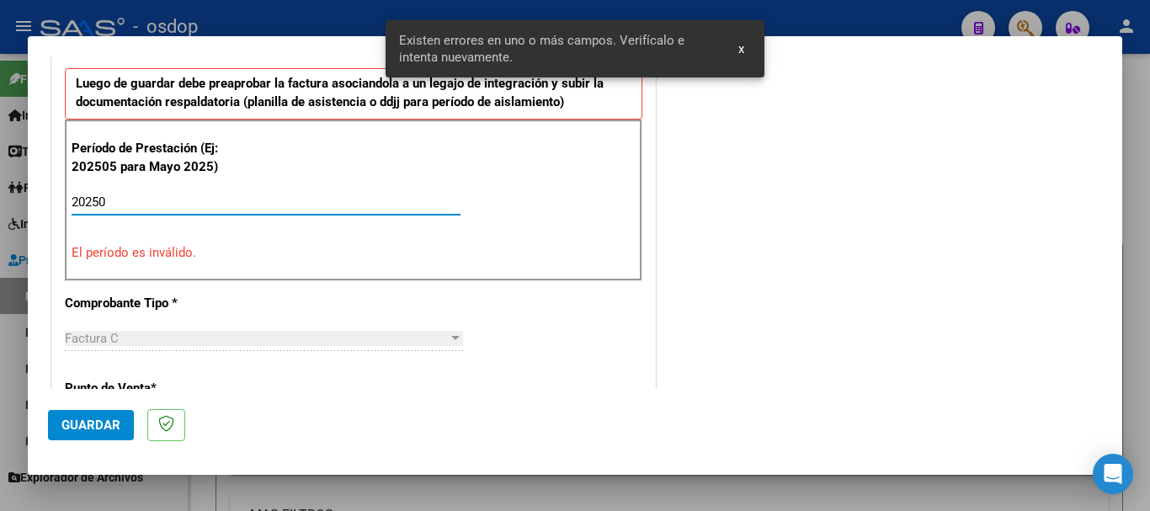
type input "202509"
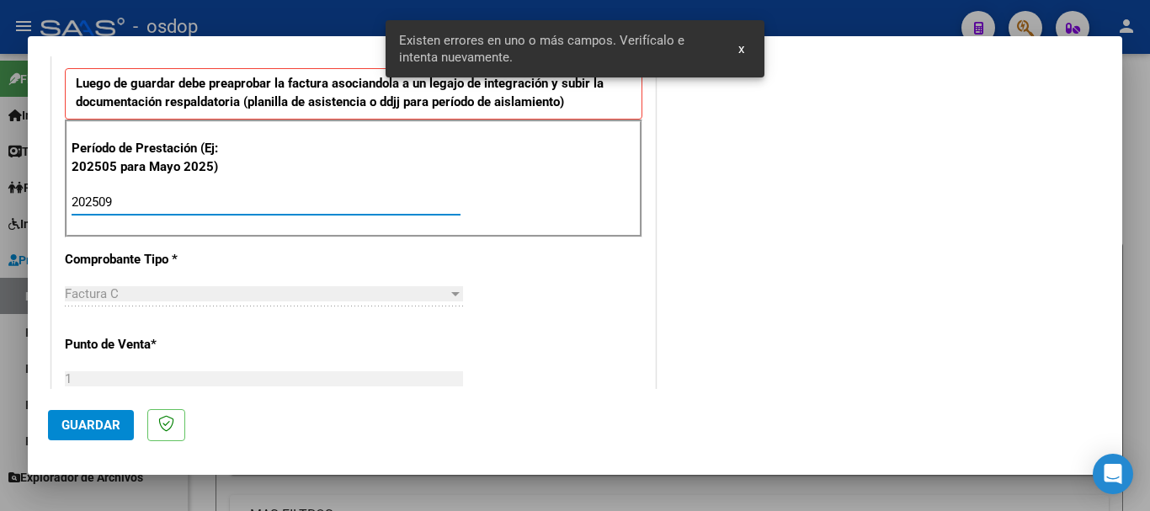
click at [73, 476] on div at bounding box center [575, 255] width 1150 height 511
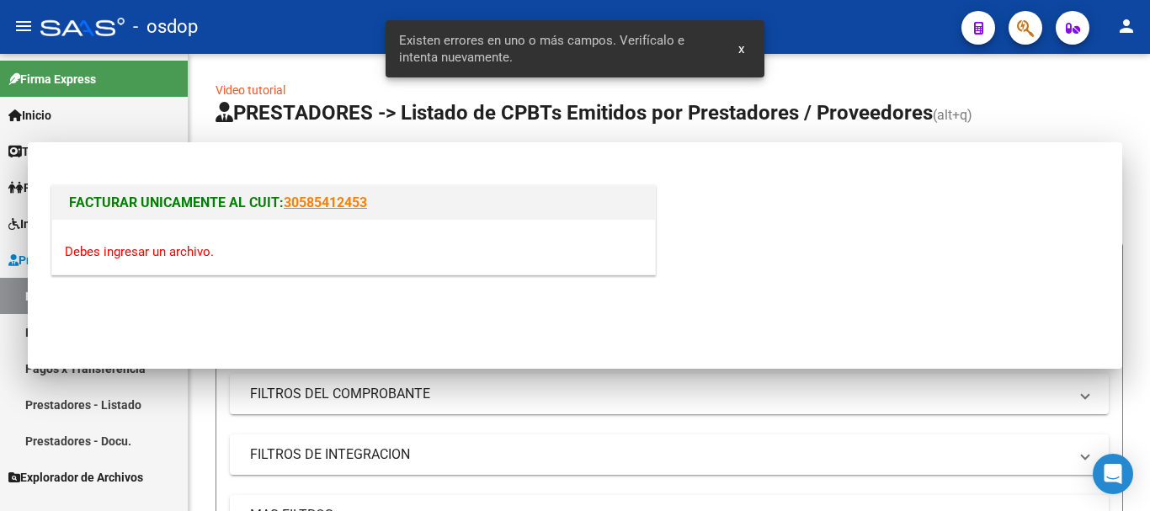
click at [80, 413] on link "Prestadores - Listado" at bounding box center [94, 405] width 188 height 36
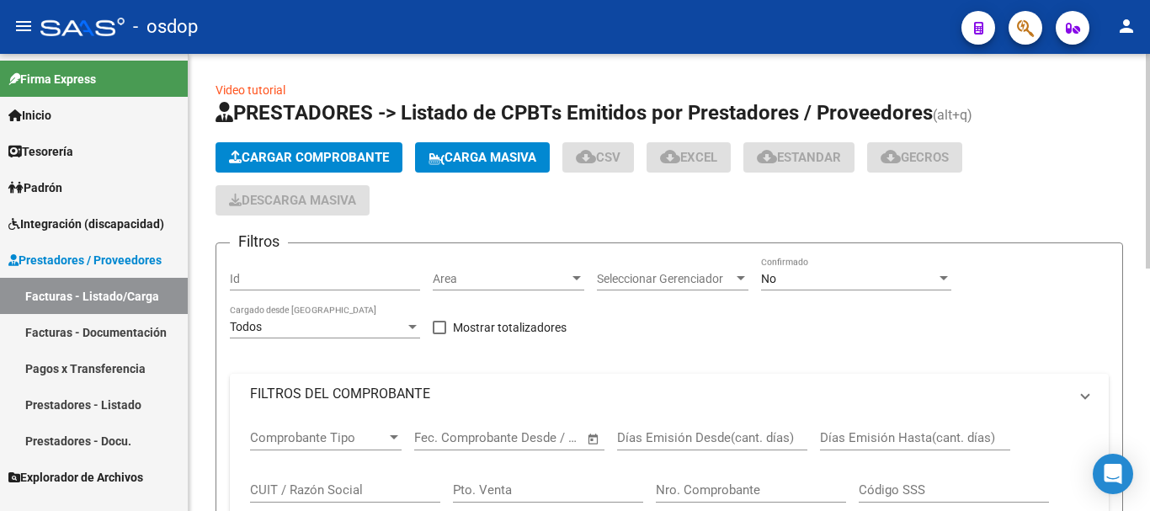
click at [350, 155] on span "Cargar Comprobante" at bounding box center [309, 157] width 160 height 15
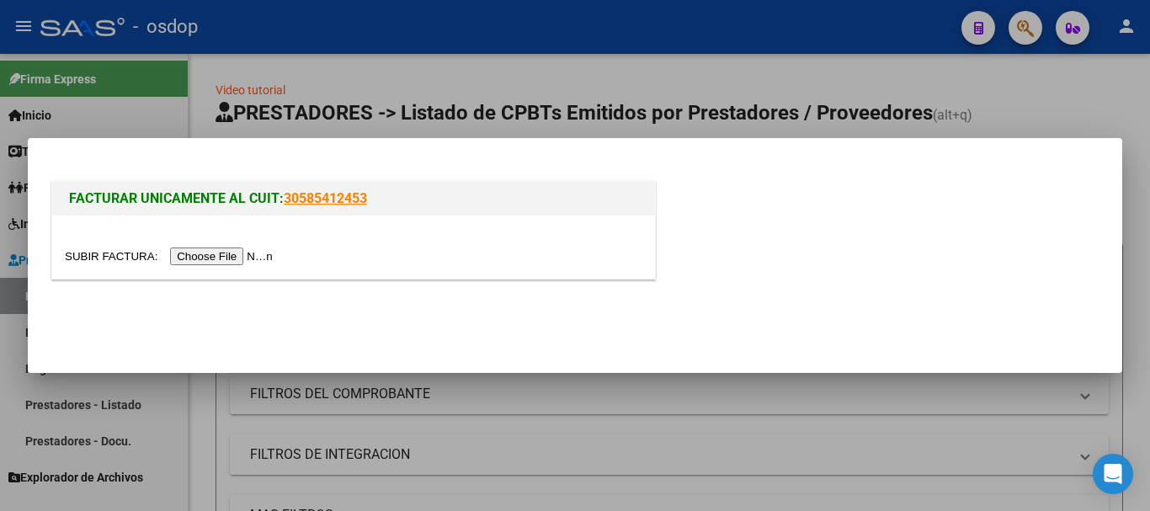
click at [218, 251] on input "file" at bounding box center [171, 257] width 213 height 18
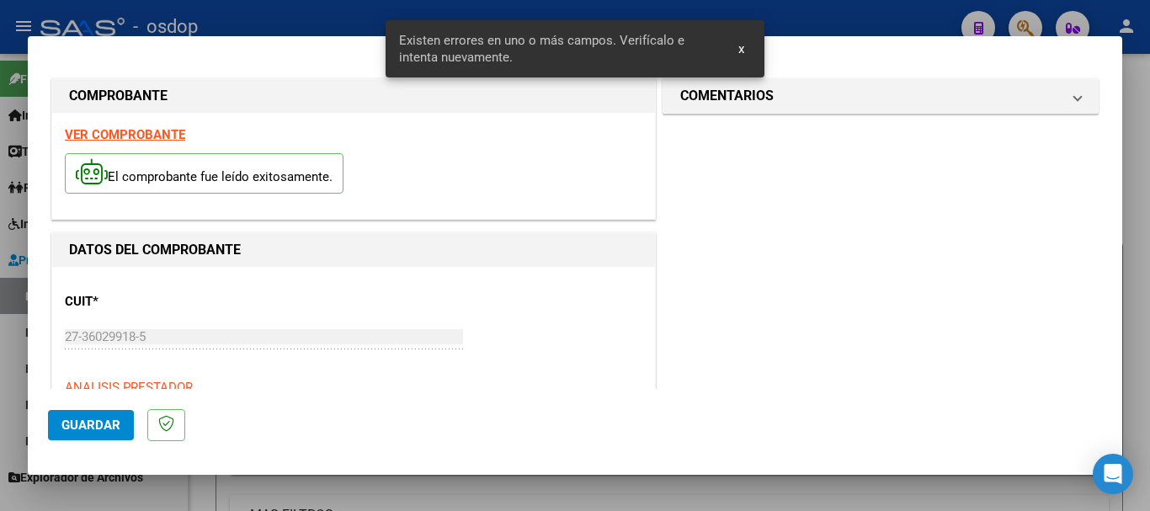
scroll to position [420, 0]
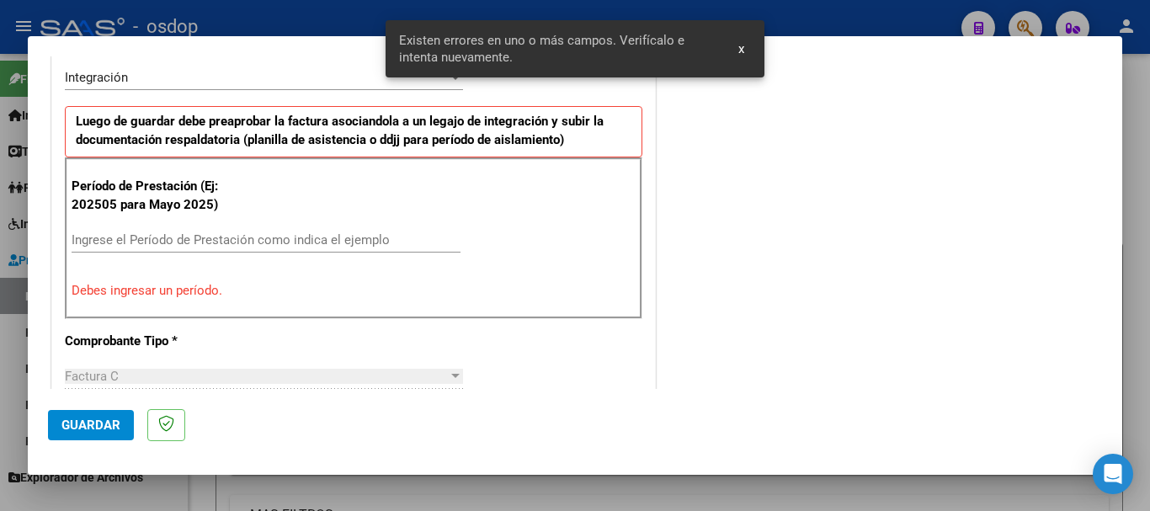
click at [103, 230] on div "Ingrese el Período de Prestación como indica el ejemplo" at bounding box center [266, 239] width 389 height 25
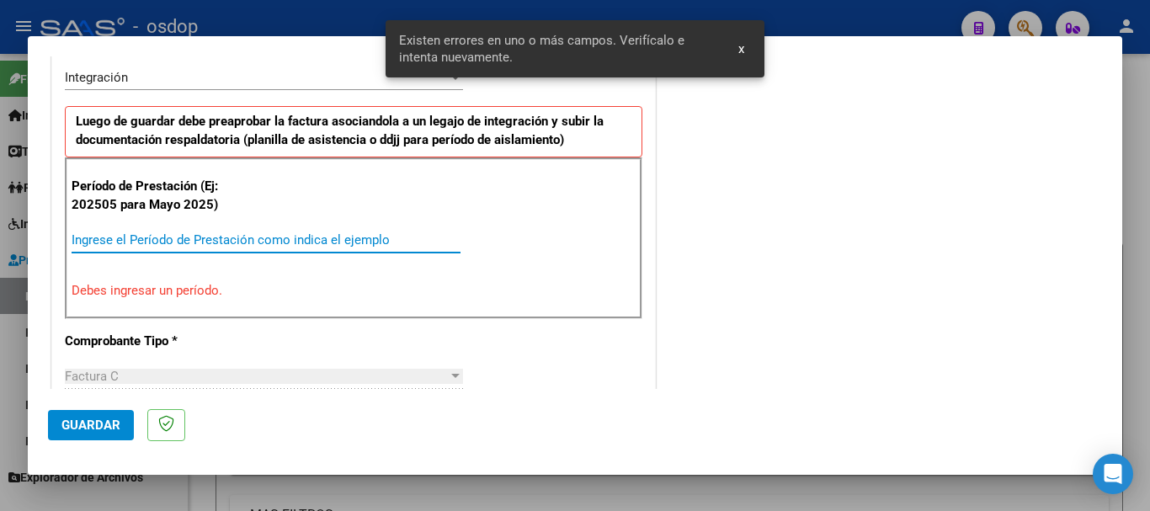
click at [118, 245] on input "Ingrese el Período de Prestación como indica el ejemplo" at bounding box center [266, 239] width 389 height 15
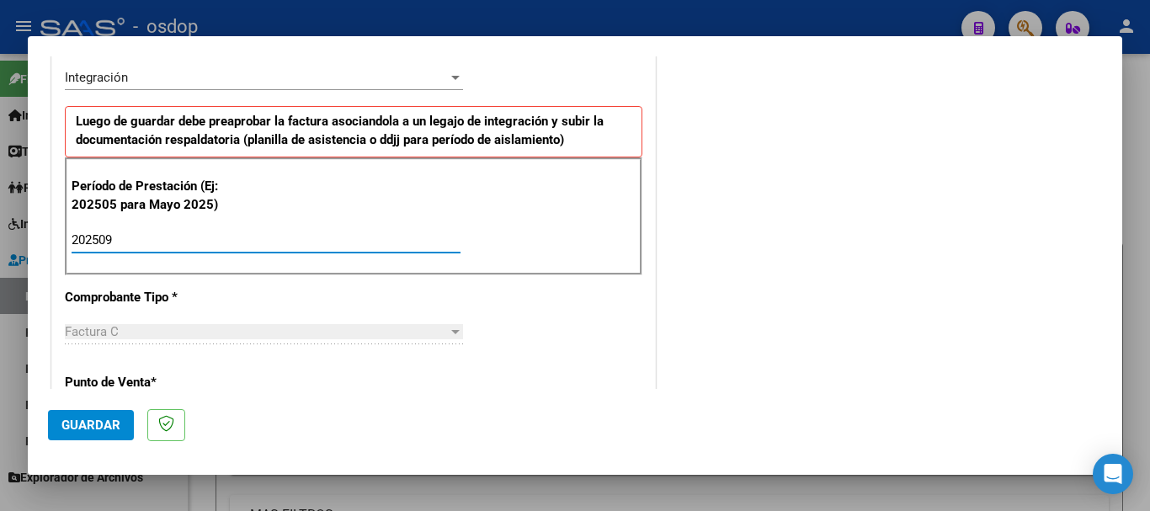
type input "202509"
click at [121, 414] on button "Guardar" at bounding box center [91, 425] width 86 height 30
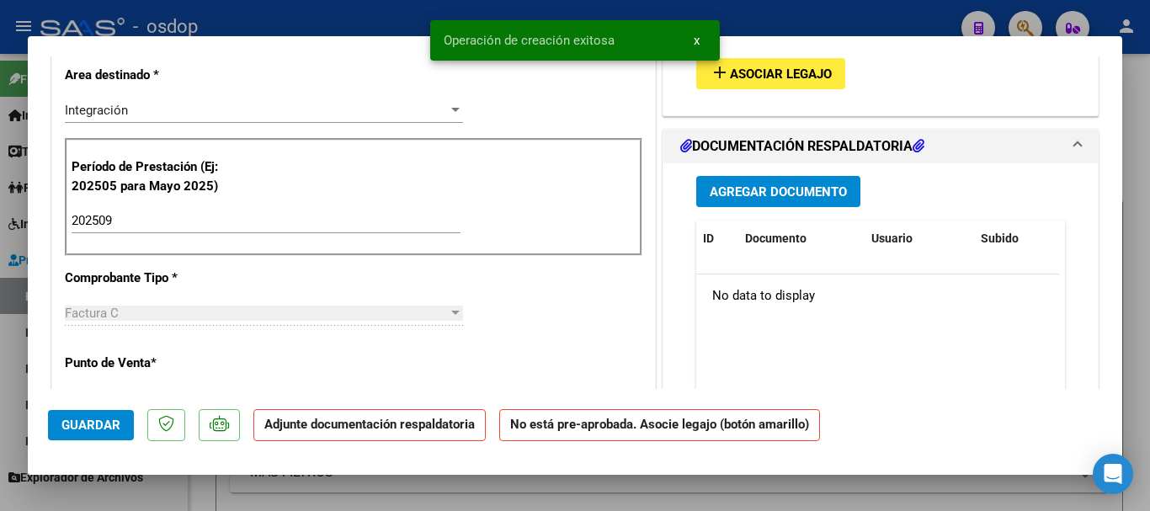
scroll to position [0, 0]
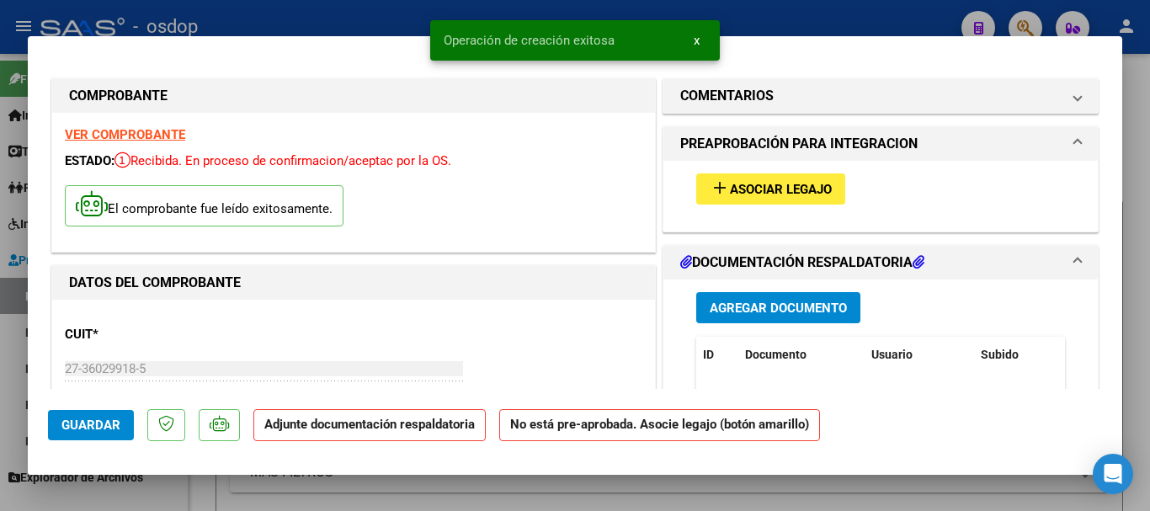
click at [792, 189] on span "Asociar Legajo" at bounding box center [781, 190] width 102 height 15
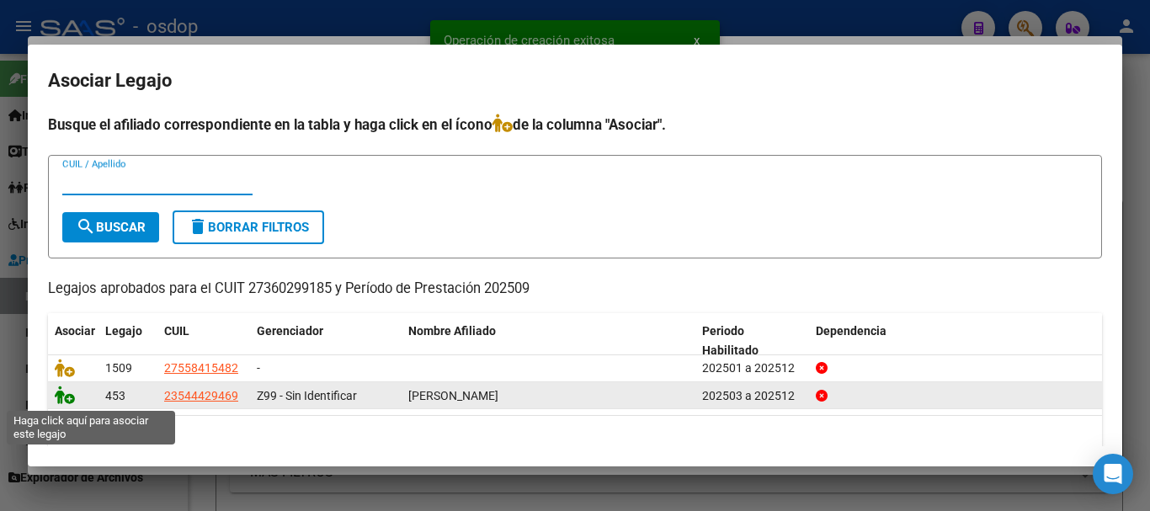
click at [69, 395] on icon at bounding box center [65, 395] width 20 height 19
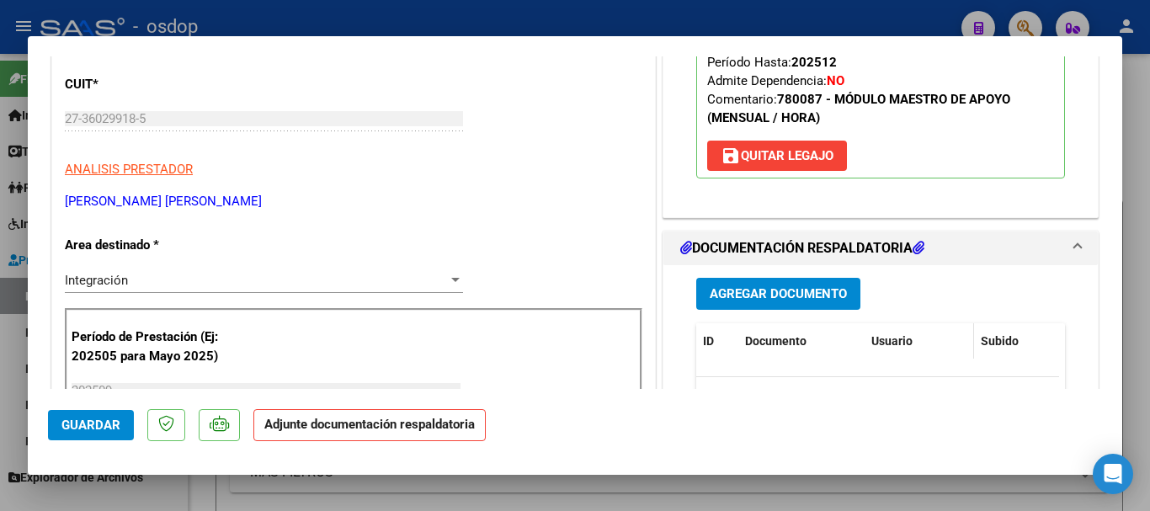
scroll to position [253, 0]
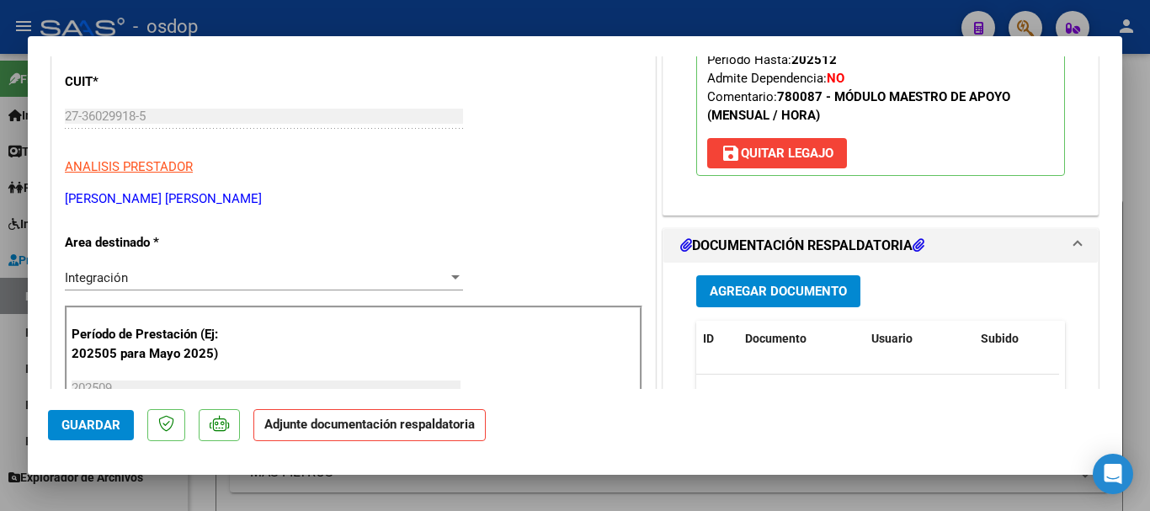
click at [777, 283] on span "Agregar Documento" at bounding box center [778, 290] width 137 height 15
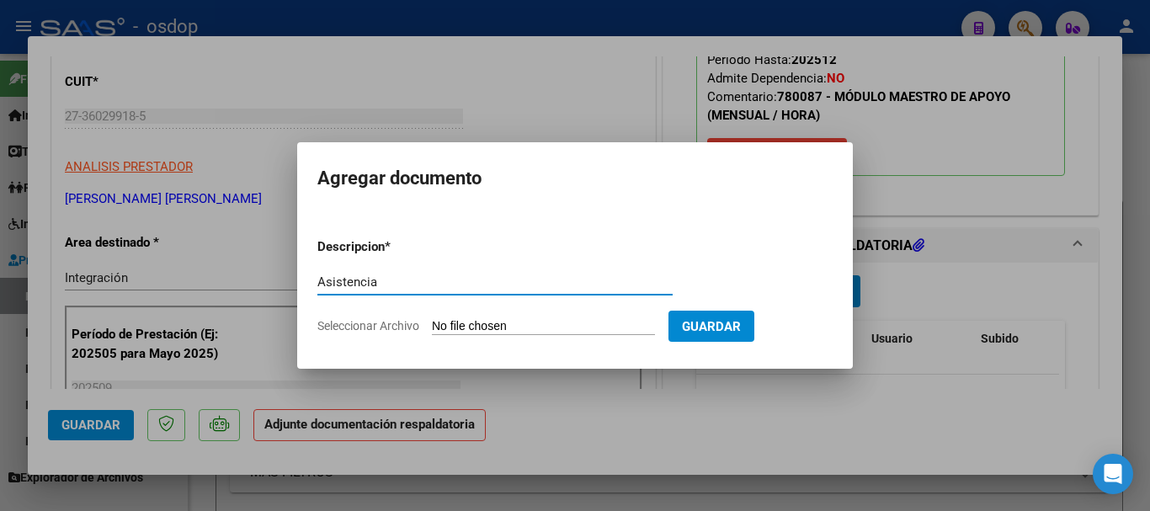
type input "Asistencia"
click at [575, 325] on input "Seleccionar Archivo" at bounding box center [543, 327] width 223 height 16
type input "C:\fakepath\[PERSON_NAME] ASISTENCIA.pdf"
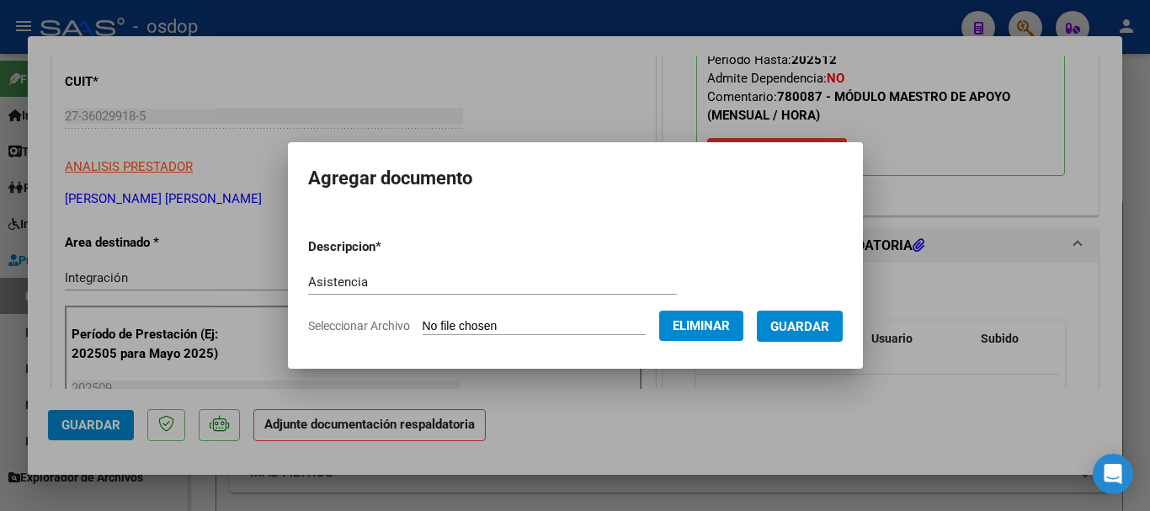
click at [797, 327] on span "Guardar" at bounding box center [800, 326] width 59 height 15
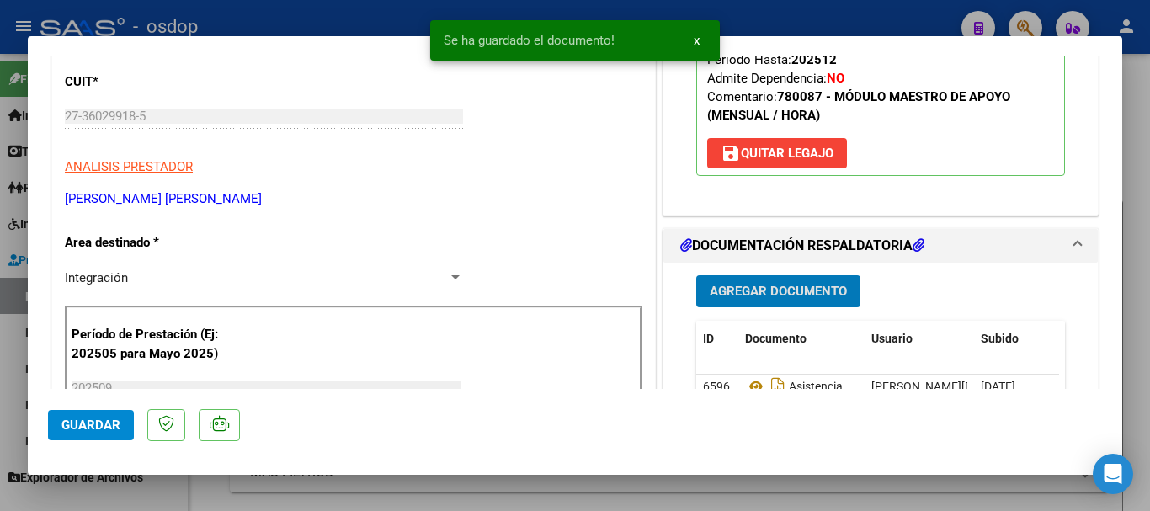
click at [120, 421] on button "Guardar" at bounding box center [91, 425] width 86 height 30
click at [1128, 435] on div at bounding box center [575, 255] width 1150 height 511
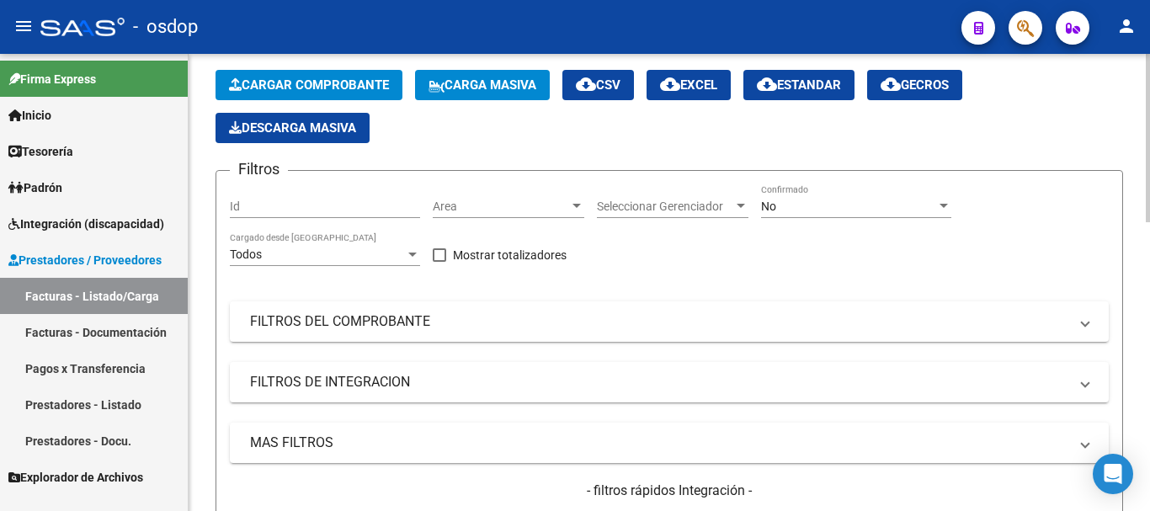
scroll to position [0, 0]
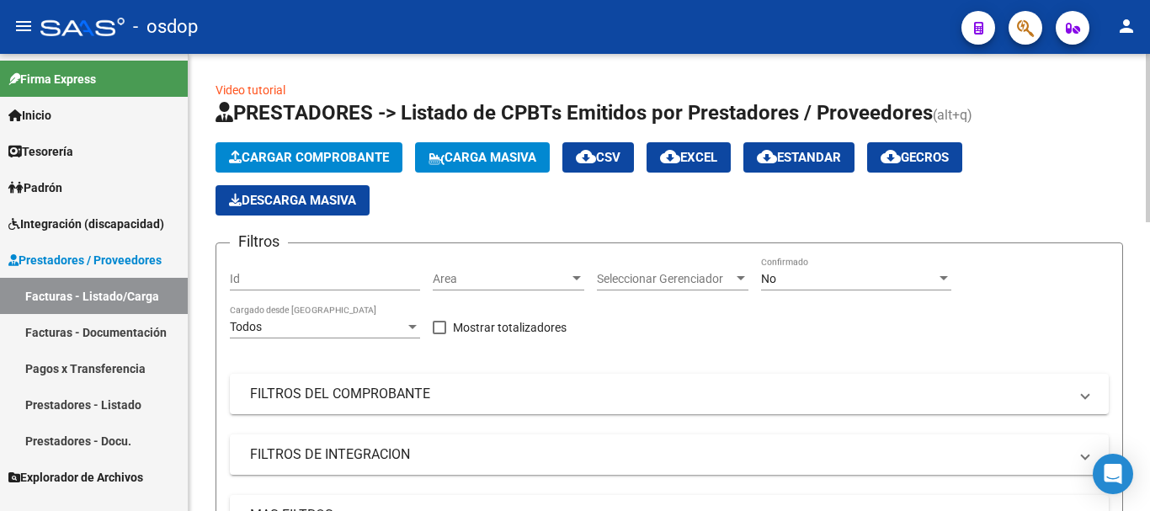
click at [282, 164] on span "Cargar Comprobante" at bounding box center [309, 157] width 160 height 15
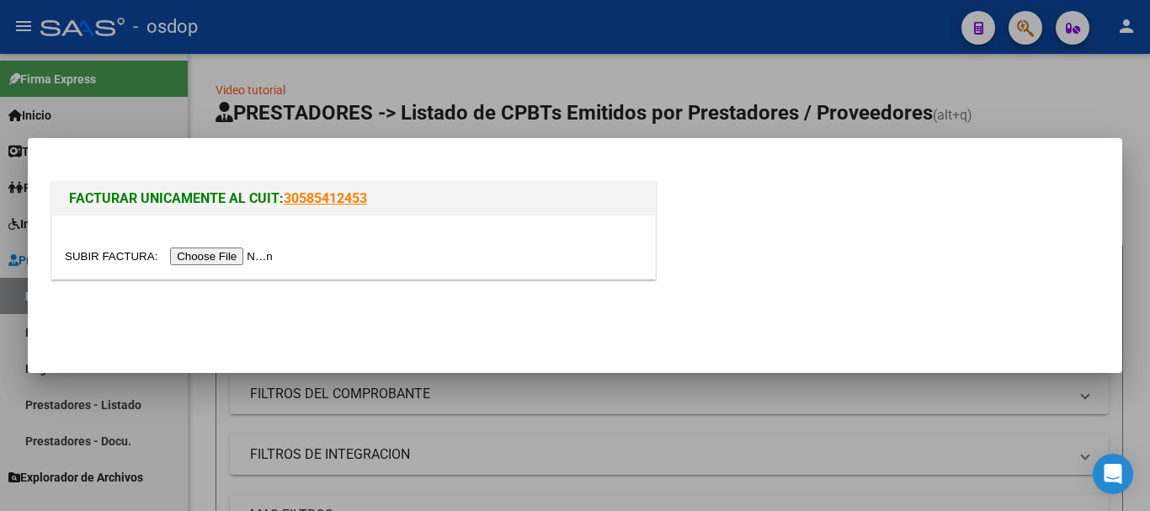
click at [235, 263] on input "file" at bounding box center [171, 257] width 213 height 18
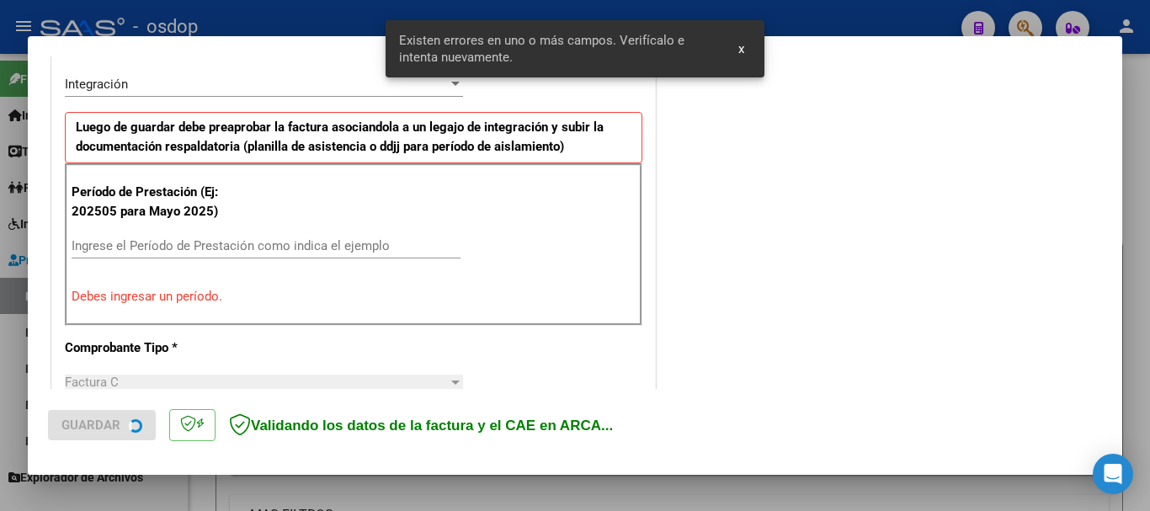
scroll to position [420, 0]
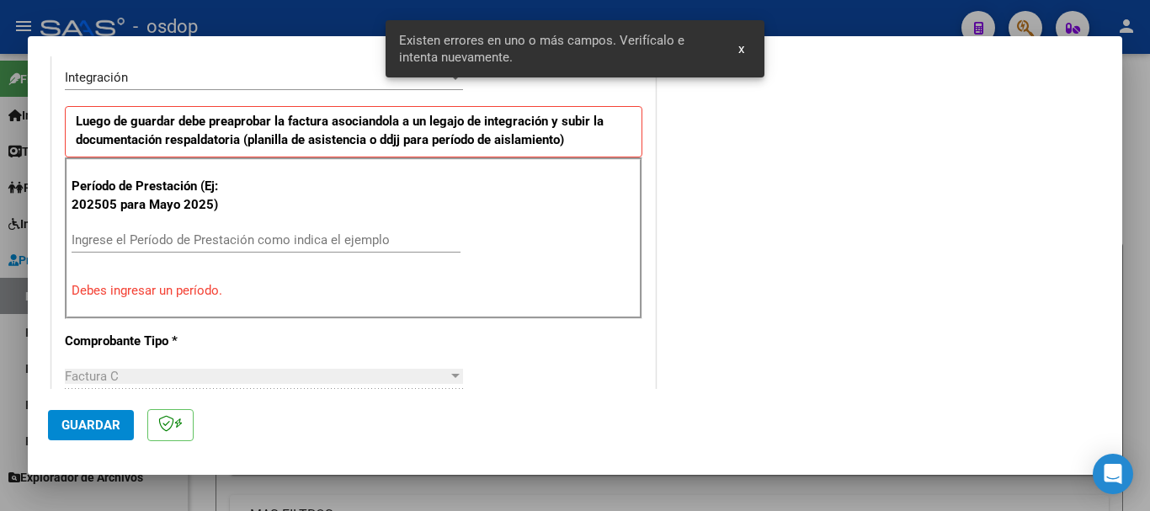
click at [138, 237] on input "Ingrese el Período de Prestación como indica el ejemplo" at bounding box center [266, 239] width 389 height 15
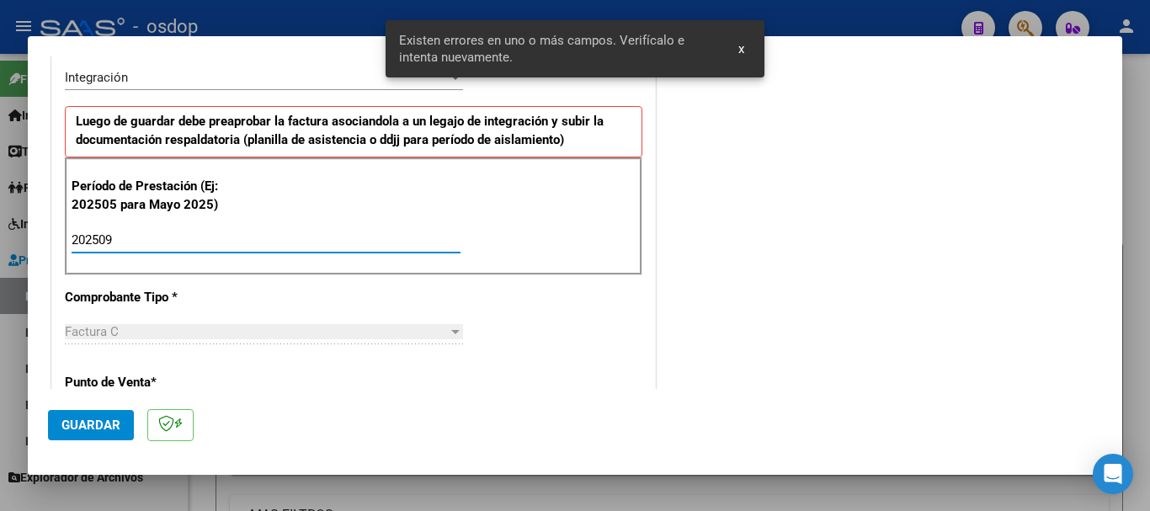
type input "202509"
click at [65, 423] on span "Guardar" at bounding box center [90, 425] width 59 height 15
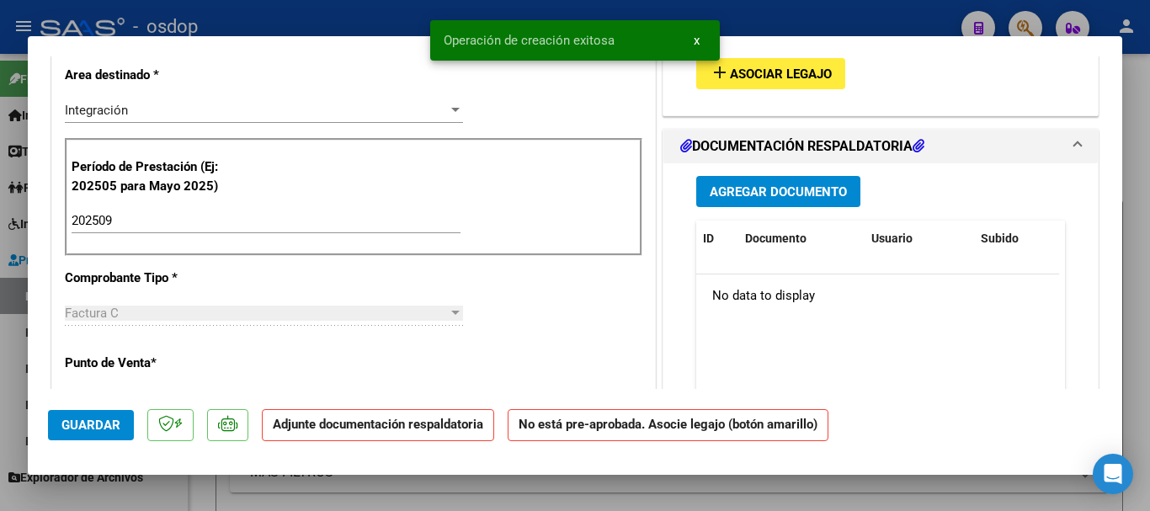
scroll to position [0, 0]
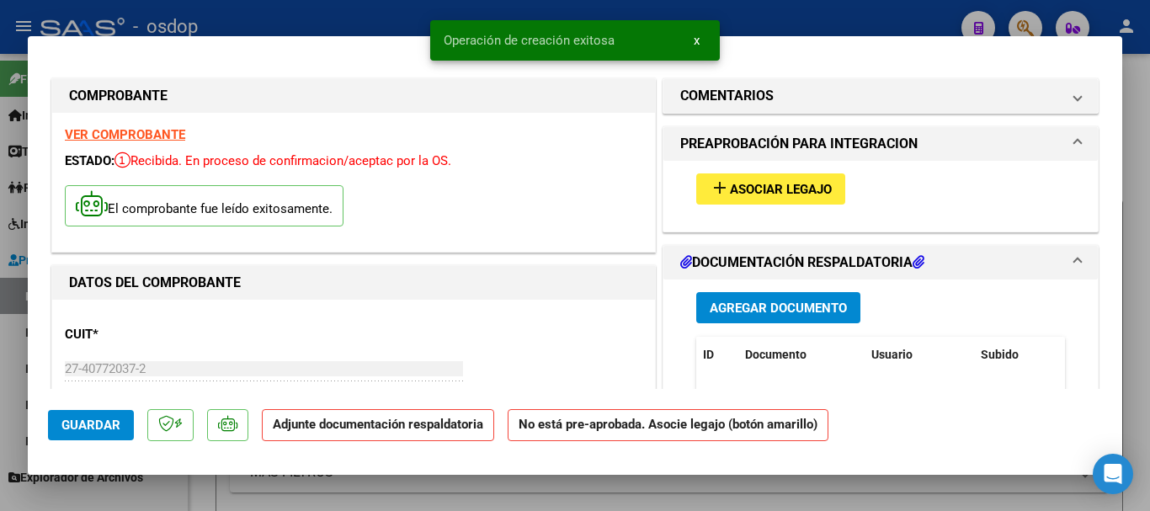
click at [790, 183] on span "Asociar Legajo" at bounding box center [781, 190] width 102 height 15
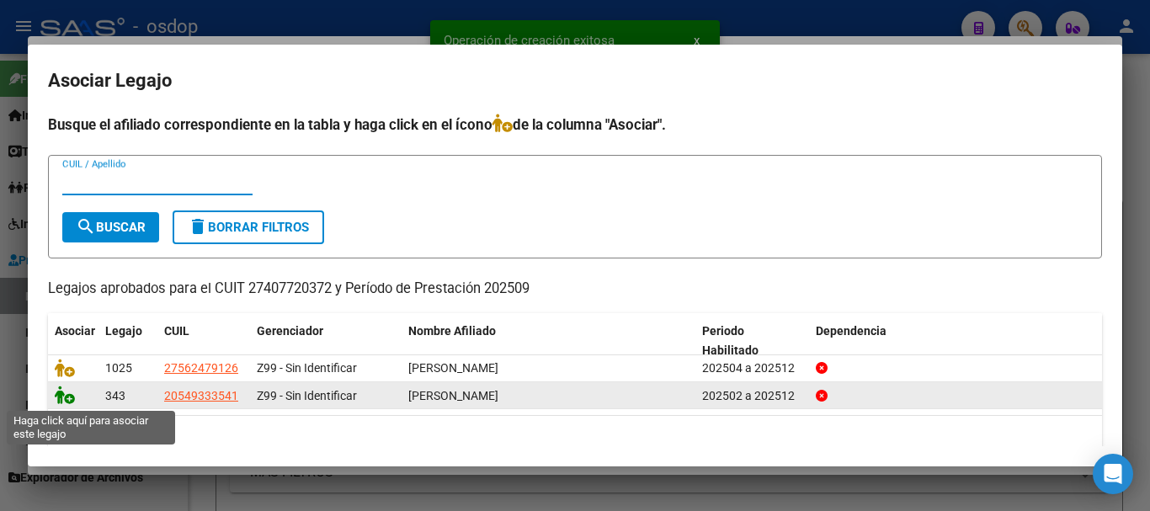
click at [57, 401] on icon at bounding box center [65, 395] width 20 height 19
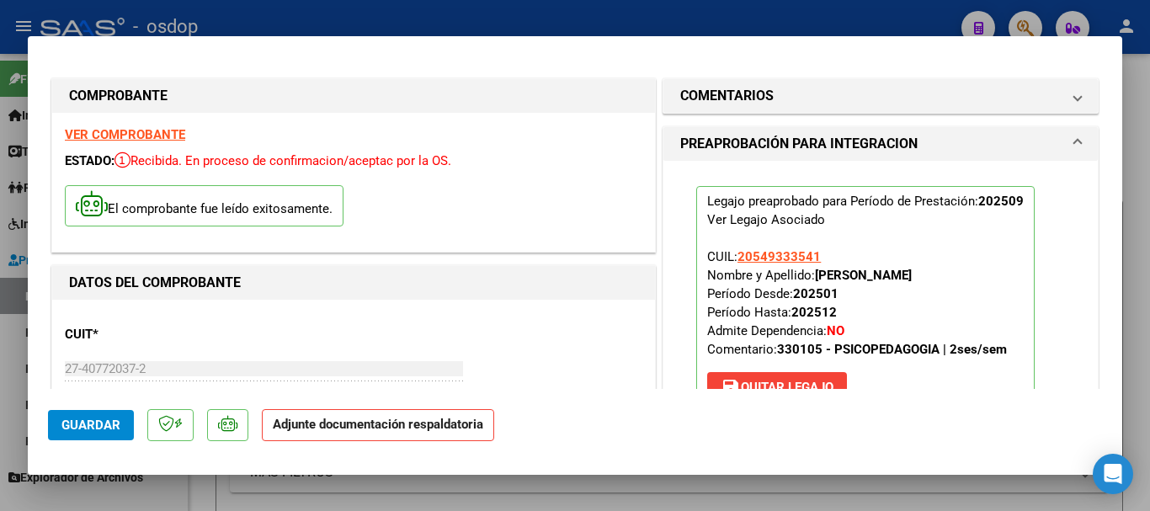
scroll to position [337, 0]
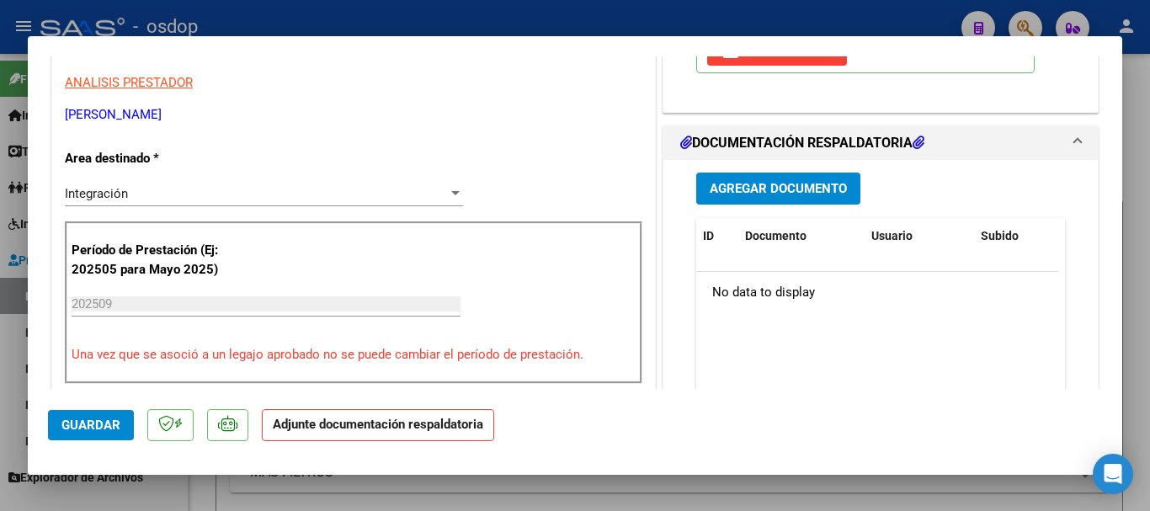
click at [760, 195] on span "Agregar Documento" at bounding box center [778, 189] width 137 height 15
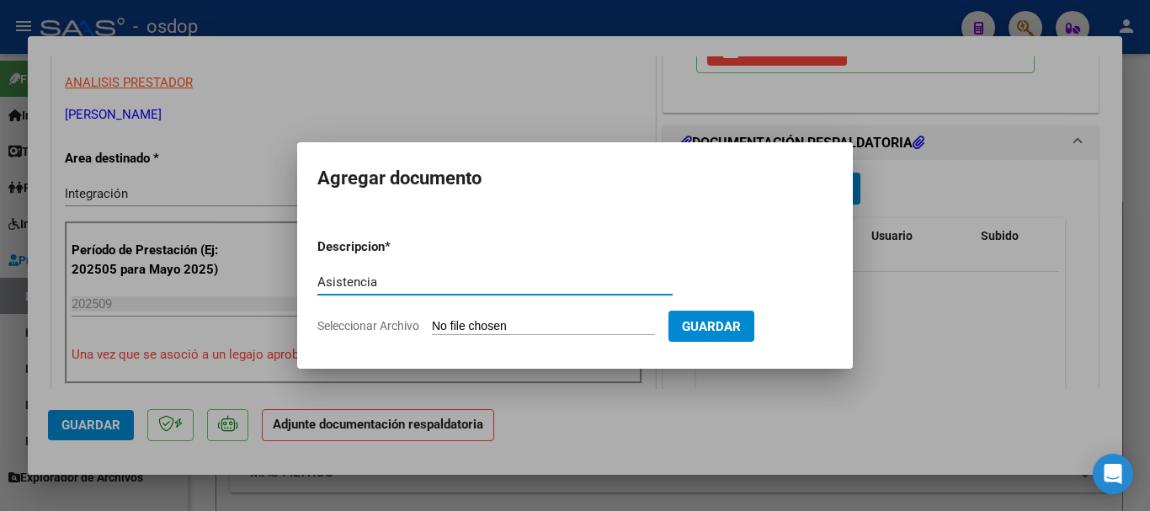
type input "Asistencia"
click at [511, 320] on input "Seleccionar Archivo" at bounding box center [543, 327] width 223 height 16
type input "C:\fakepath\toledo asistencia.pdf"
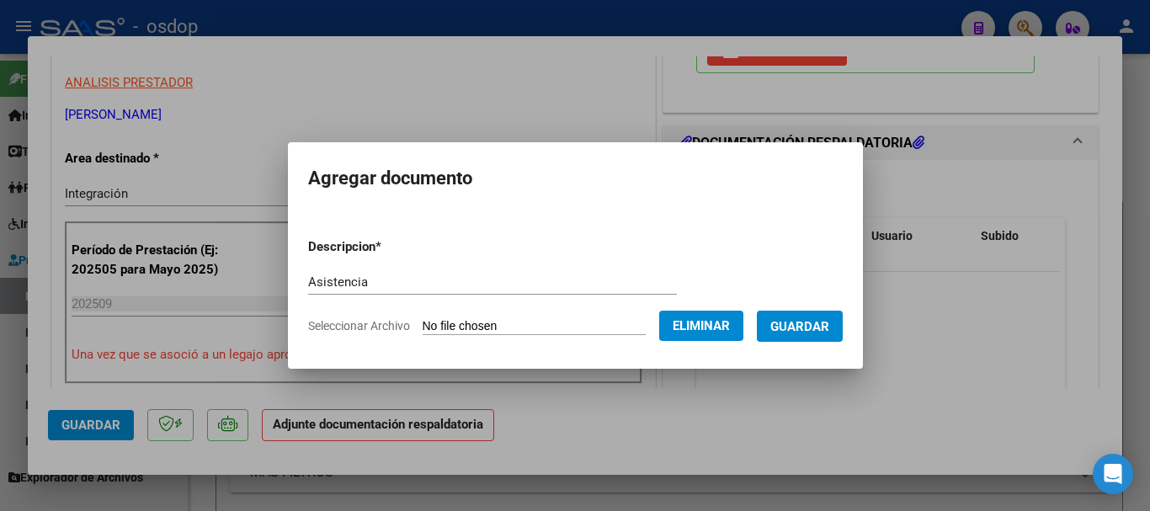
click at [798, 325] on span "Guardar" at bounding box center [800, 326] width 59 height 15
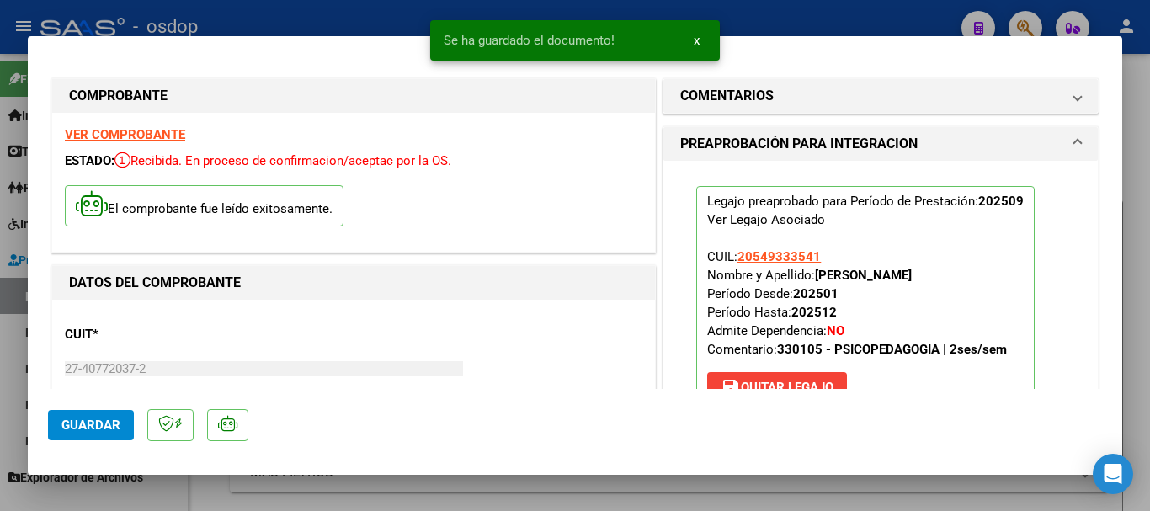
scroll to position [589, 0]
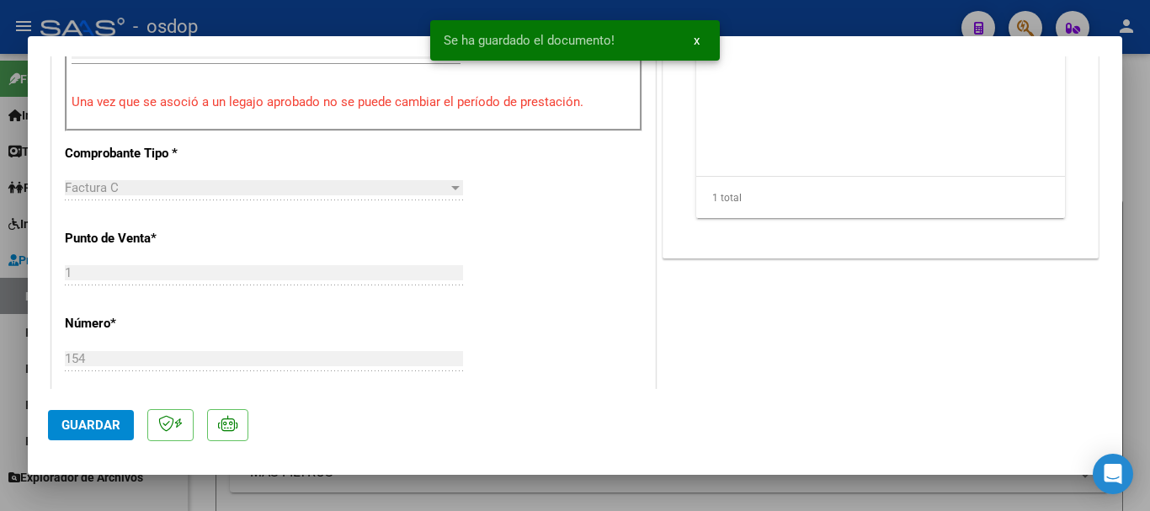
click at [81, 430] on span "Guardar" at bounding box center [90, 425] width 59 height 15
click at [1145, 438] on div at bounding box center [575, 255] width 1150 height 511
type input "$ 0,00"
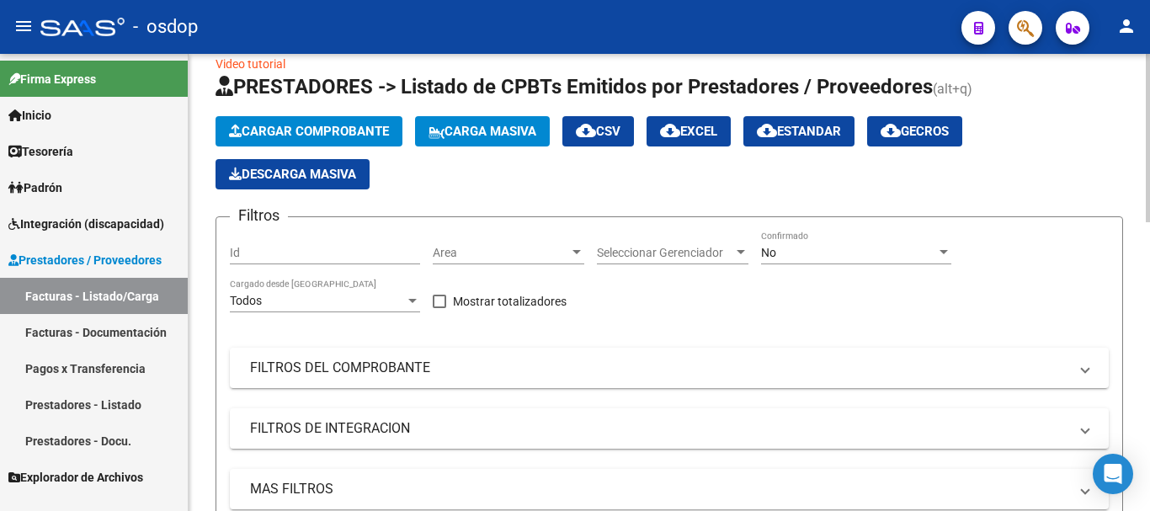
scroll to position [0, 0]
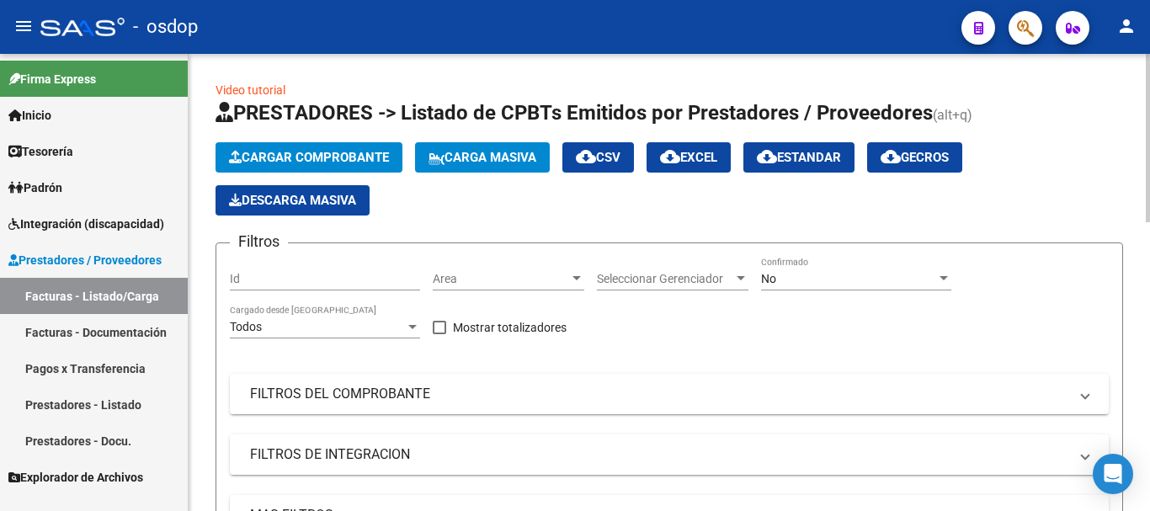
click at [345, 151] on span "Cargar Comprobante" at bounding box center [309, 157] width 160 height 15
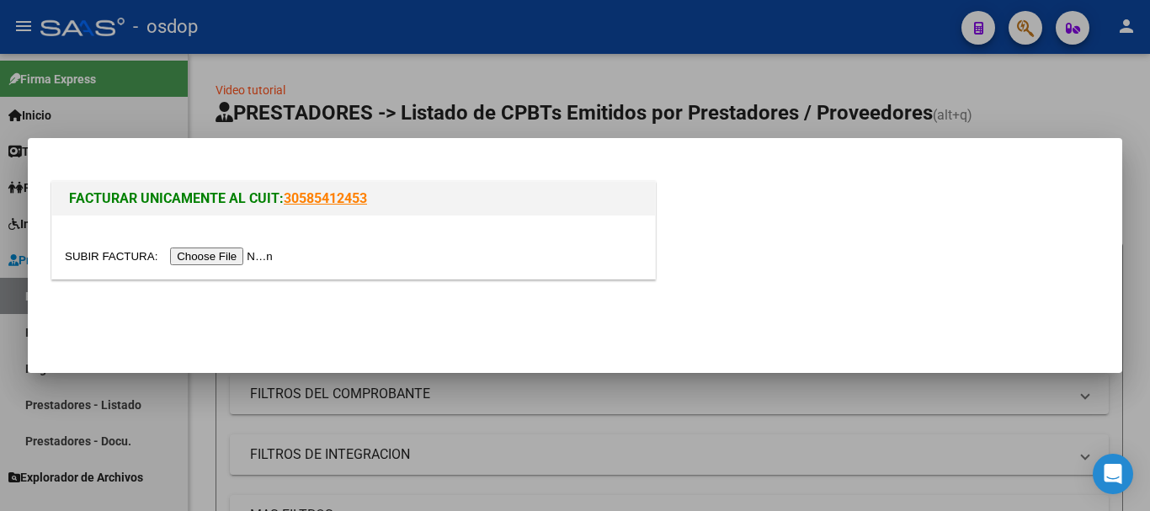
click at [241, 256] on input "file" at bounding box center [171, 257] width 213 height 18
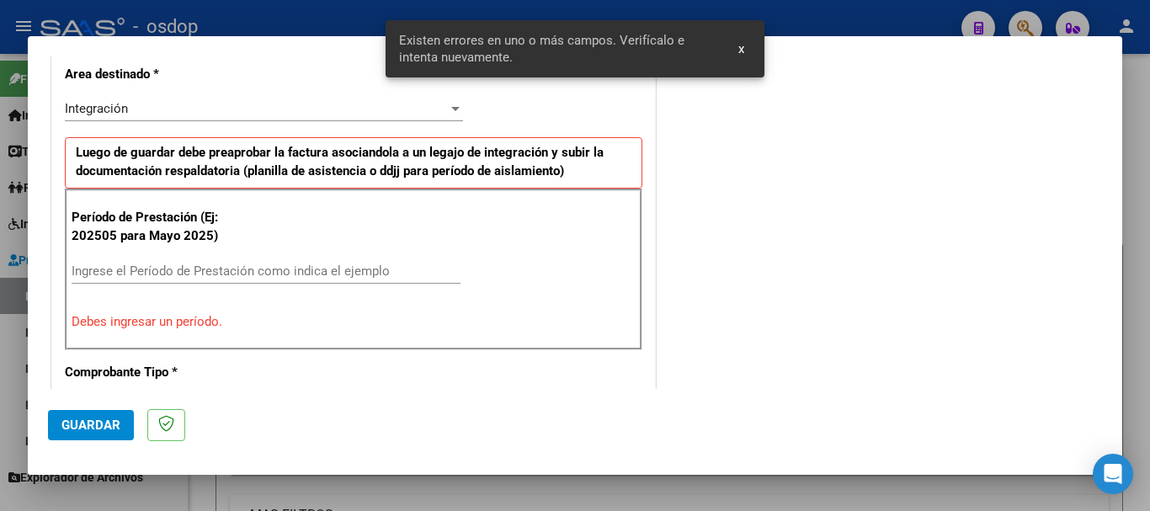
scroll to position [420, 0]
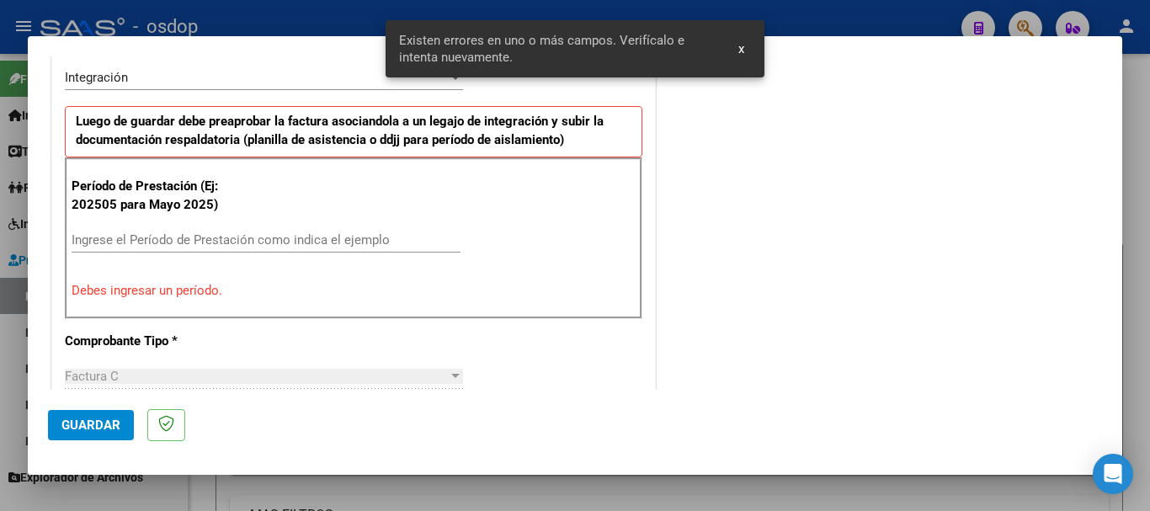
click at [152, 252] on div "Ingrese el Período de Prestación como indica el ejemplo" at bounding box center [266, 239] width 389 height 25
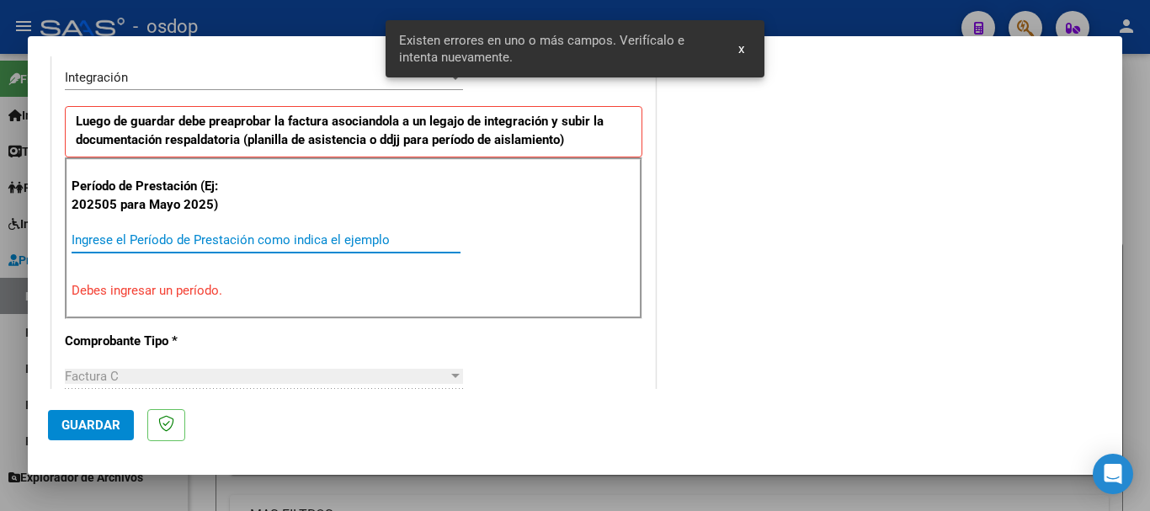
click at [142, 246] on input "Ingrese el Período de Prestación como indica el ejemplo" at bounding box center [266, 239] width 389 height 15
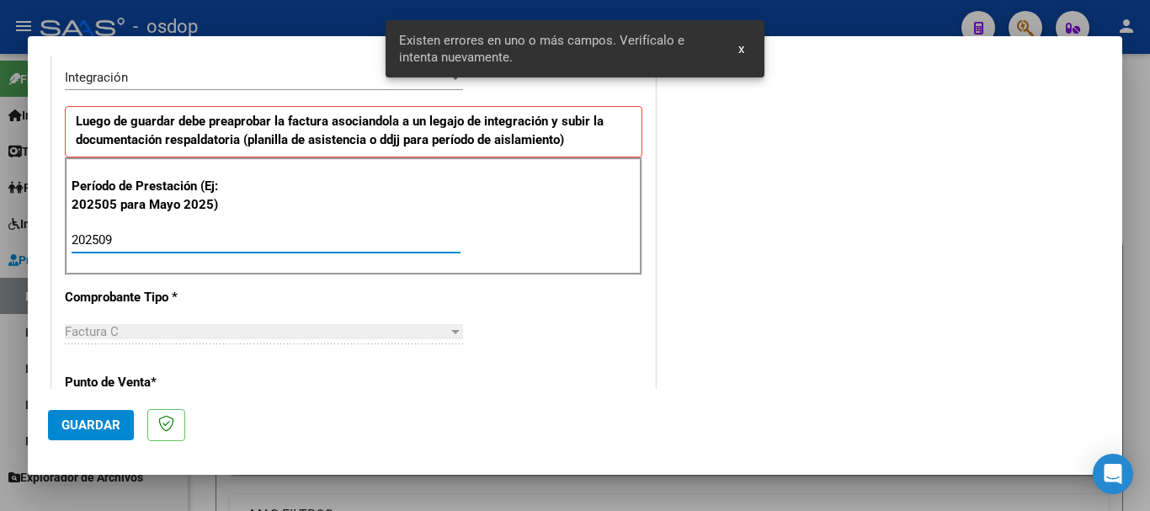
type input "202509"
click at [94, 425] on span "Guardar" at bounding box center [90, 425] width 59 height 15
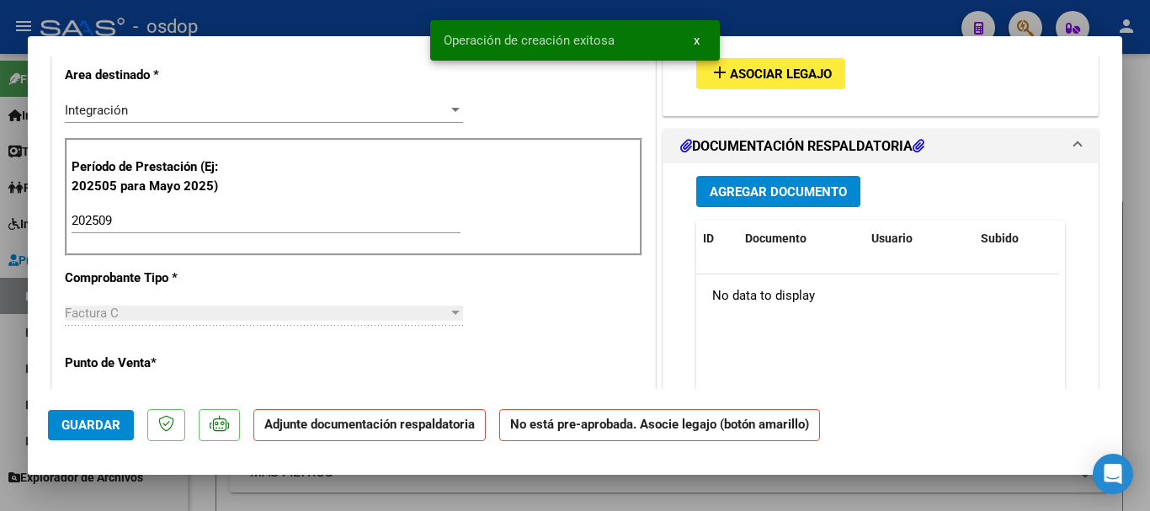
scroll to position [0, 0]
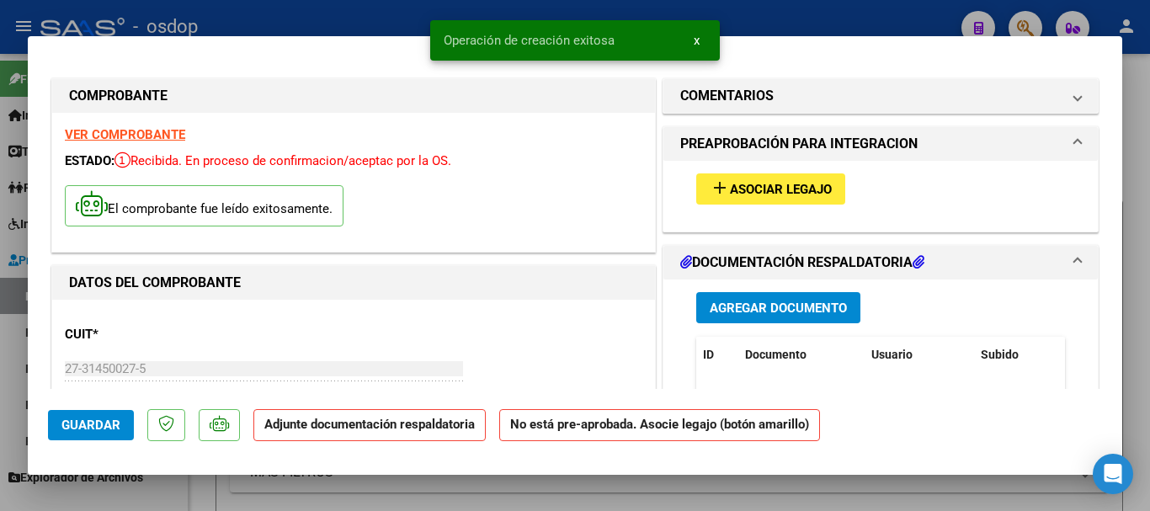
click at [769, 204] on button "add Asociar Legajo" at bounding box center [770, 188] width 149 height 31
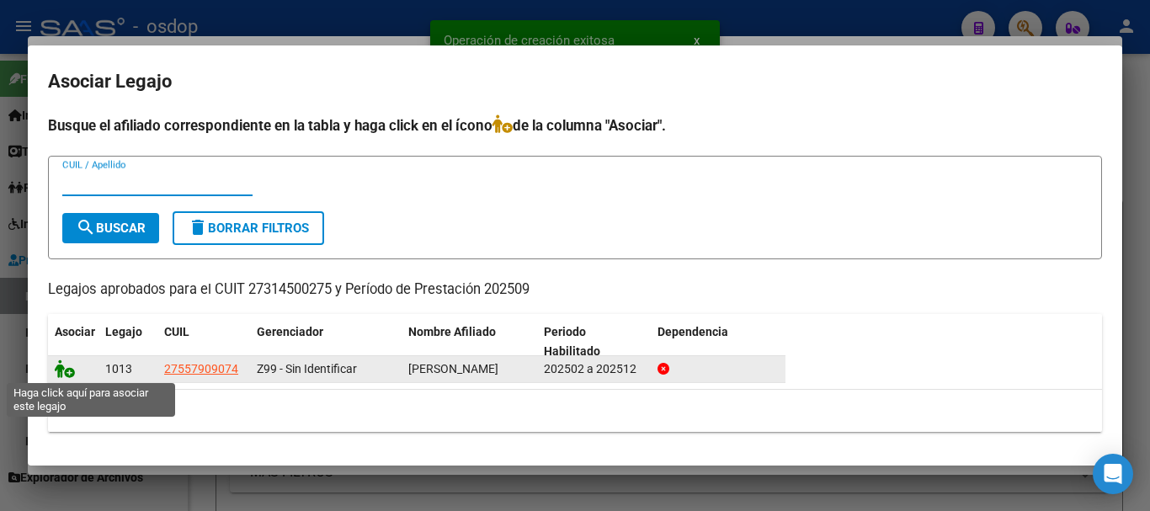
click at [61, 372] on icon at bounding box center [65, 369] width 20 height 19
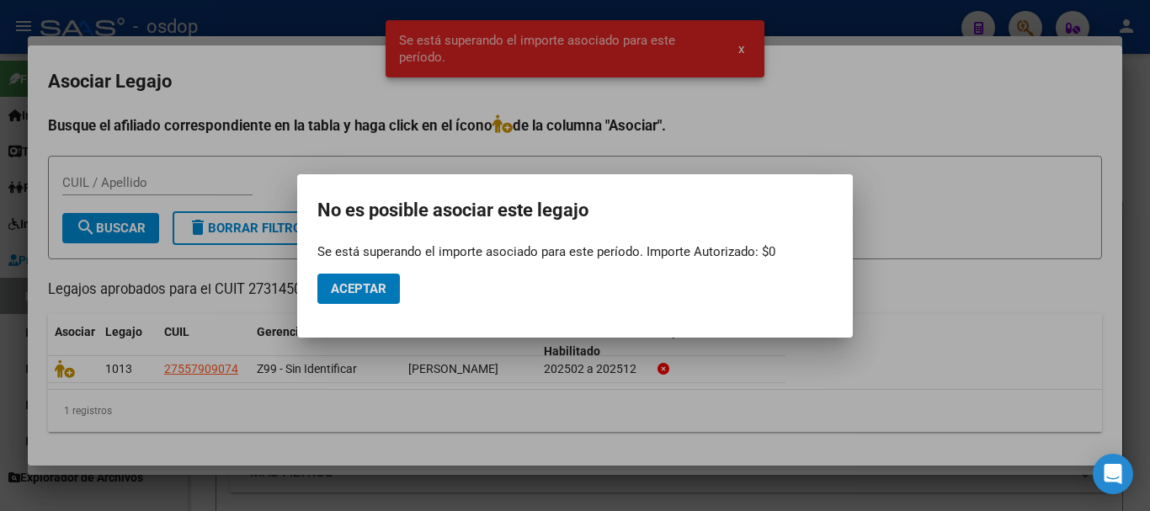
click at [355, 281] on span "Aceptar" at bounding box center [359, 288] width 56 height 15
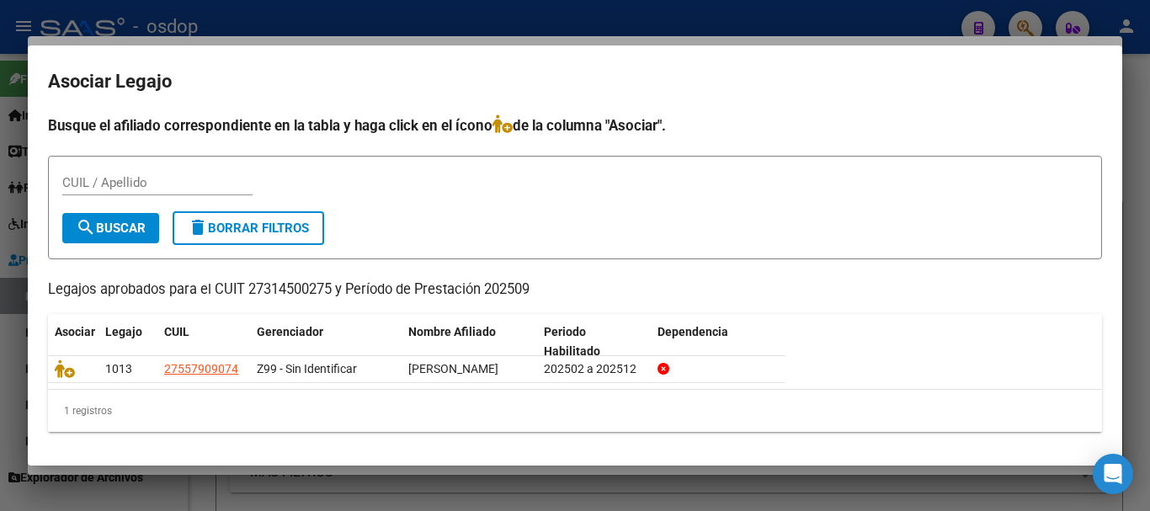
click at [1144, 304] on div at bounding box center [575, 255] width 1150 height 511
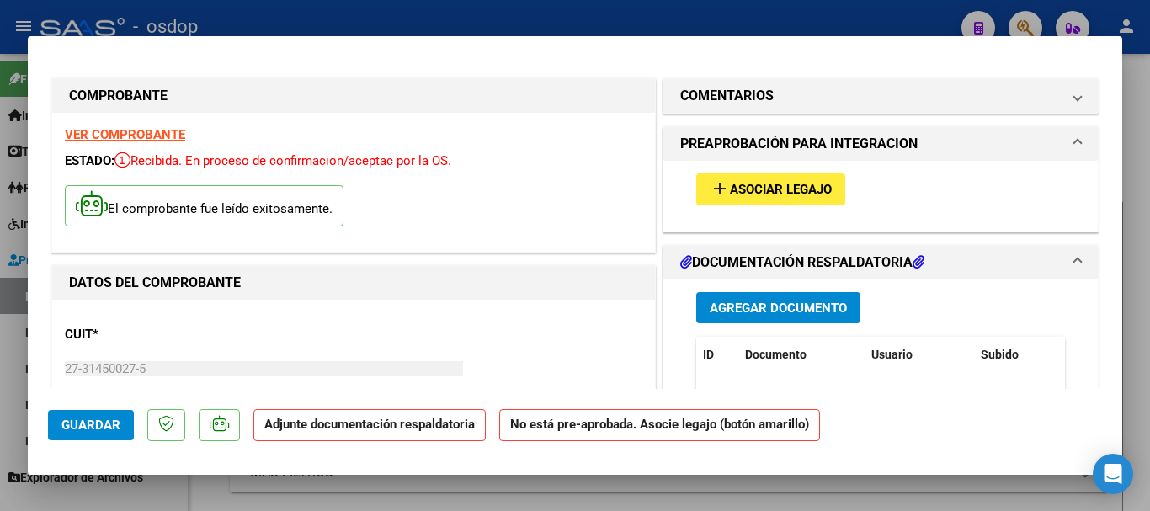
click at [778, 199] on button "add Asociar Legajo" at bounding box center [770, 188] width 149 height 31
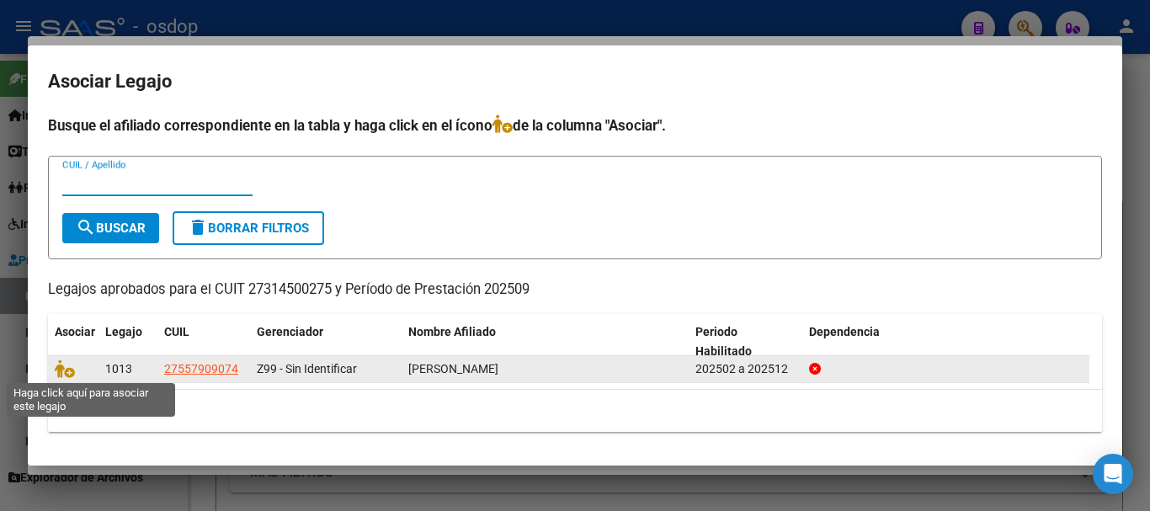
click at [69, 378] on div at bounding box center [73, 369] width 37 height 19
click at [66, 374] on icon at bounding box center [65, 369] width 20 height 19
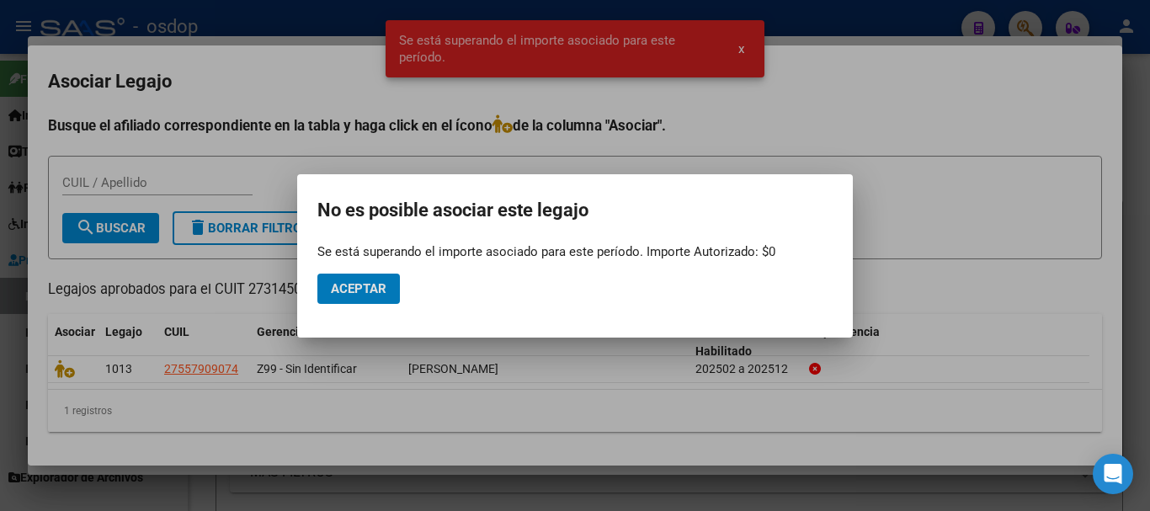
click at [367, 281] on button "Aceptar" at bounding box center [358, 289] width 83 height 30
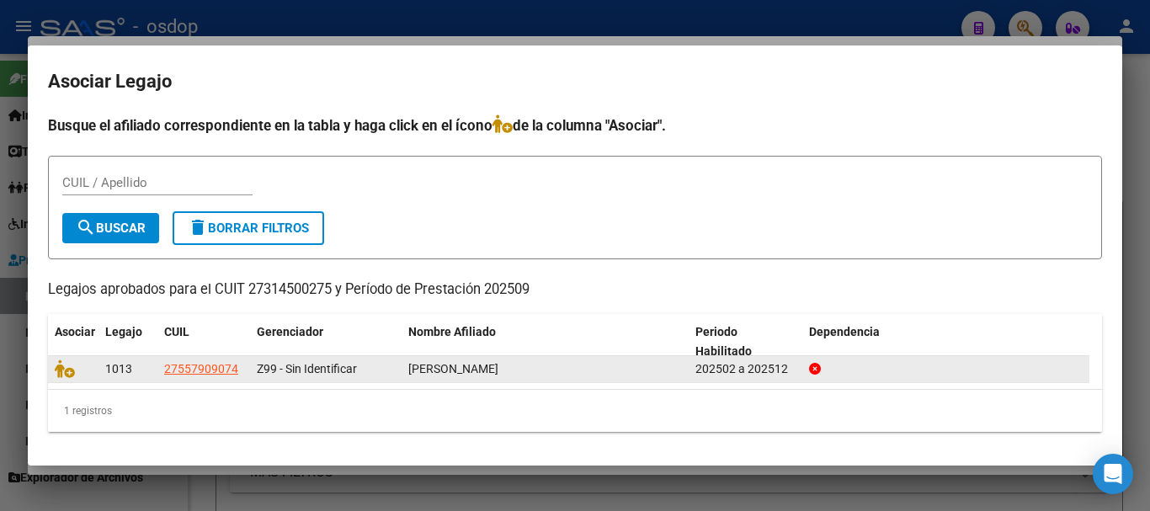
click at [192, 371] on span "27557909074" at bounding box center [201, 368] width 74 height 13
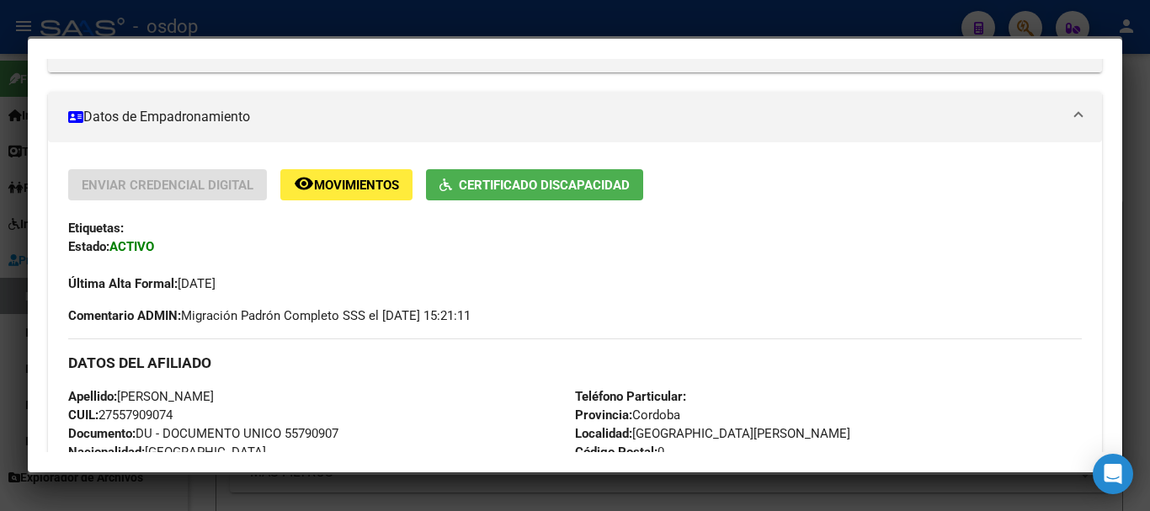
scroll to position [306, 0]
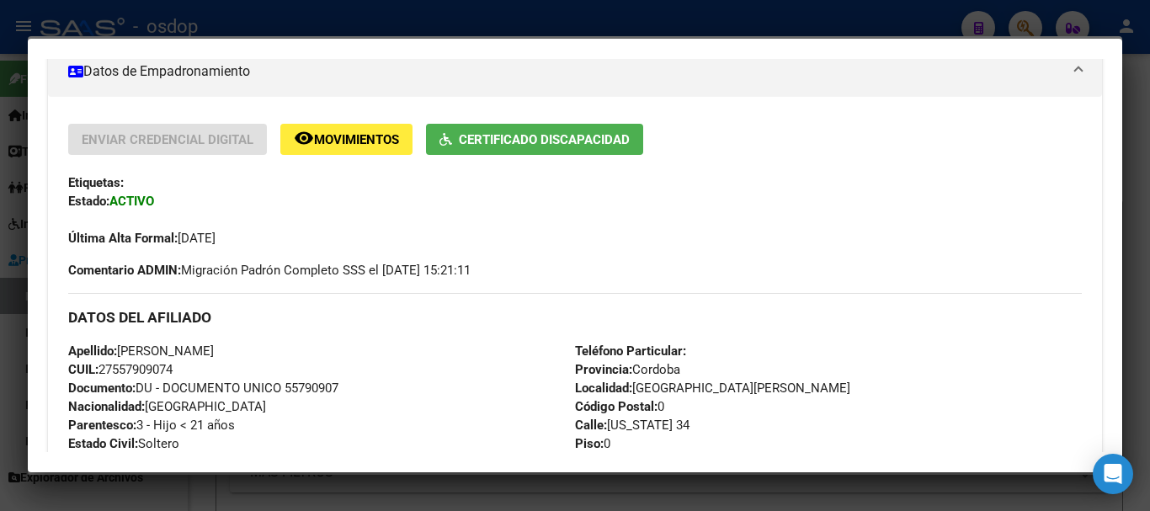
click at [1133, 354] on div at bounding box center [575, 255] width 1150 height 511
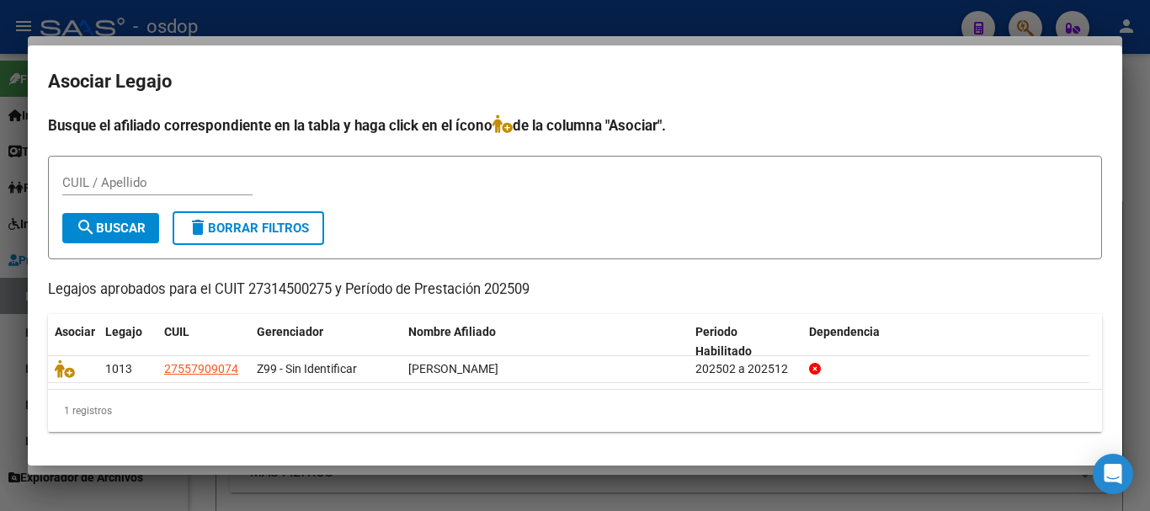
click at [1143, 355] on div at bounding box center [575, 255] width 1150 height 511
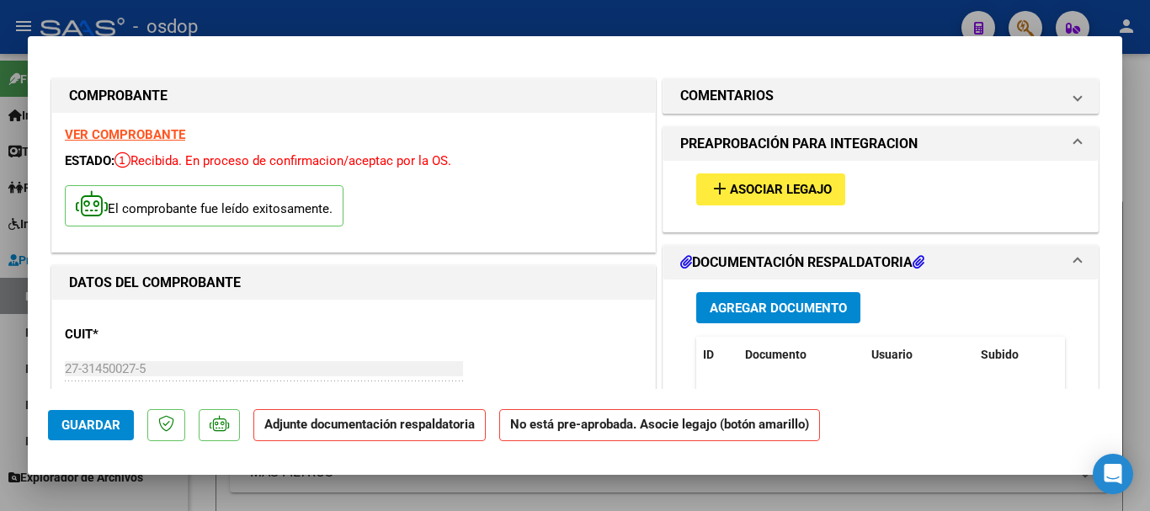
click at [1143, 355] on div at bounding box center [575, 255] width 1150 height 511
click at [1148, 355] on div at bounding box center [1148, 282] width 4 height 457
click at [1149, 355] on div at bounding box center [1148, 282] width 4 height 457
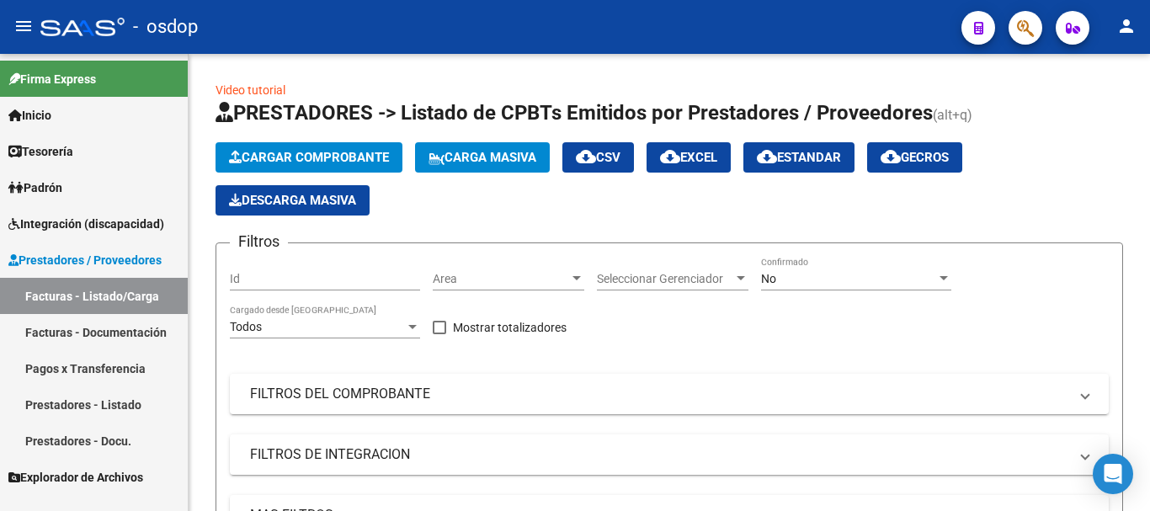
scroll to position [0, 0]
